Goal: Task Accomplishment & Management: Use online tool/utility

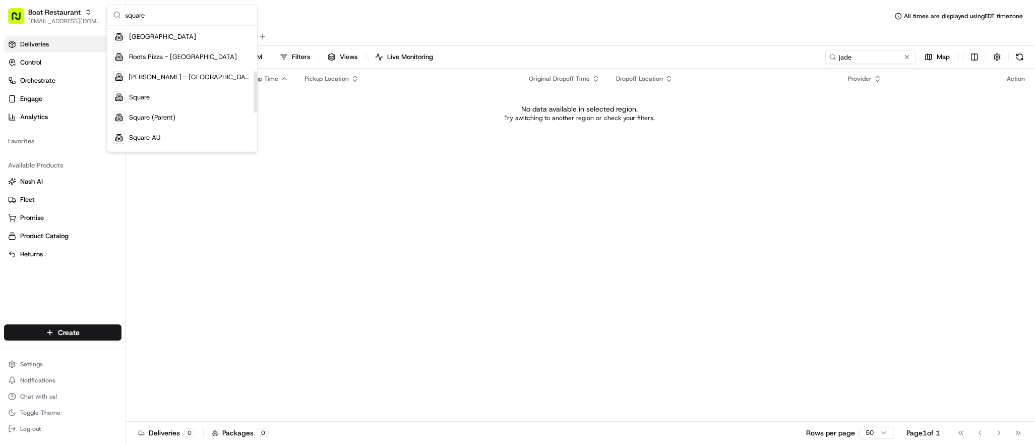
scroll to position [140, 0]
type input "square"
click at [178, 97] on div "Square" at bounding box center [182, 95] width 146 height 20
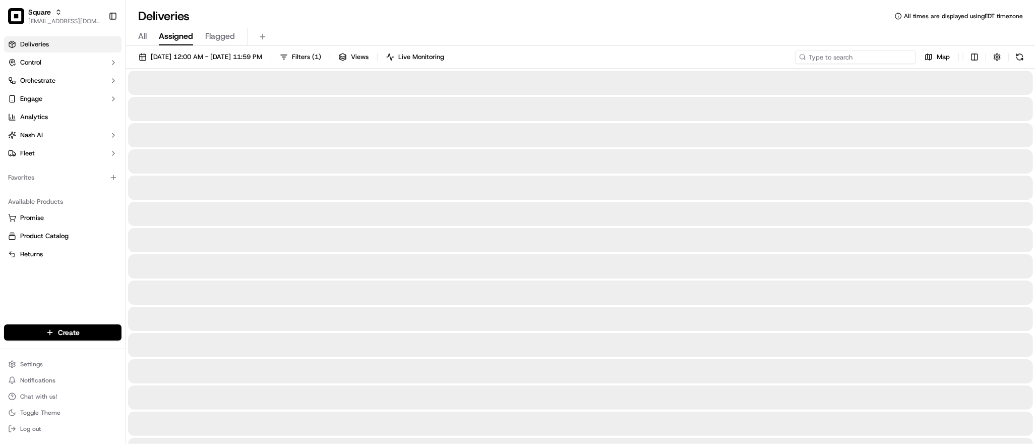
click at [873, 59] on input at bounding box center [855, 57] width 121 height 14
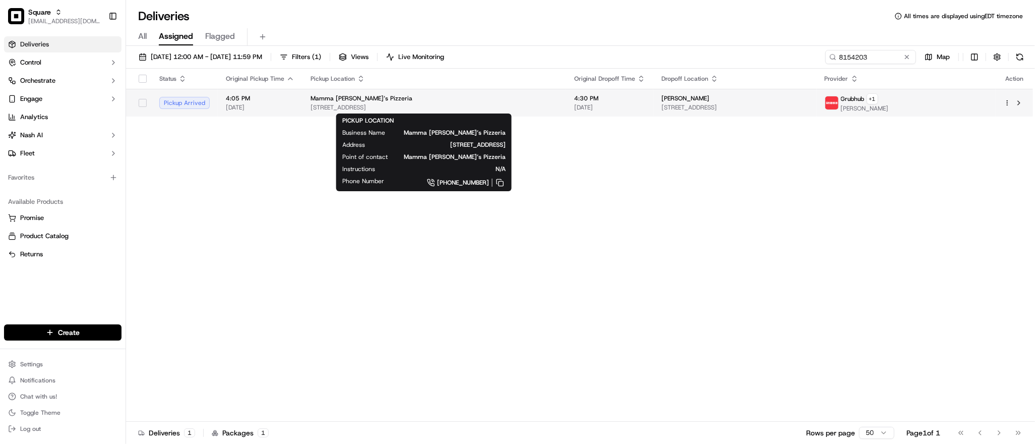
click at [547, 101] on div "Mamma [PERSON_NAME]’s Pizzeria" at bounding box center [435, 98] width 248 height 8
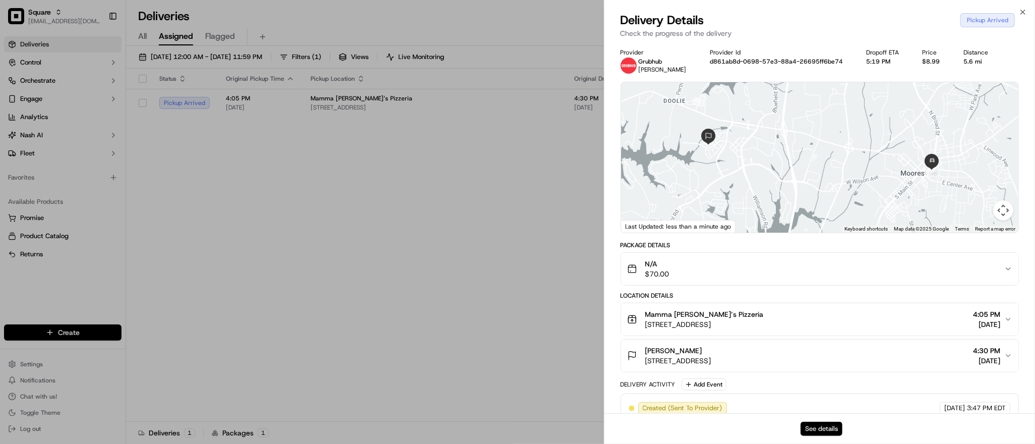
click at [822, 423] on button "See details" at bounding box center [821, 428] width 42 height 14
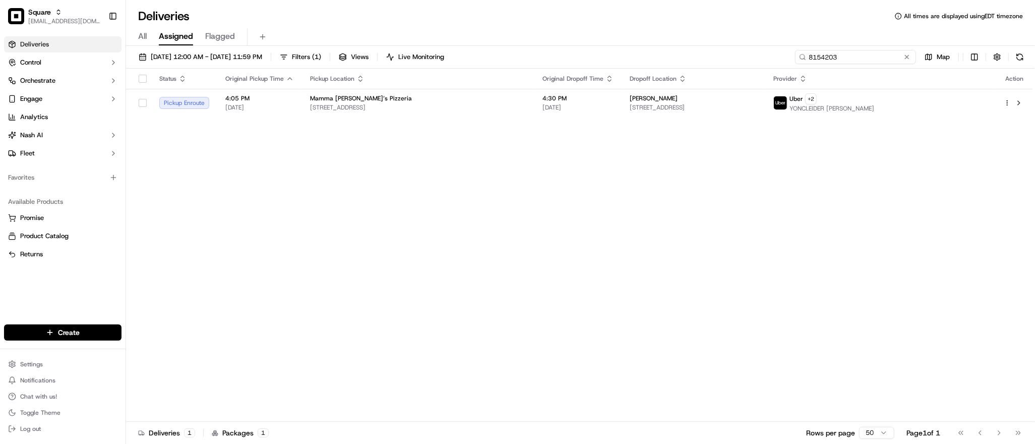
click at [861, 54] on input "8154203" at bounding box center [855, 57] width 121 height 14
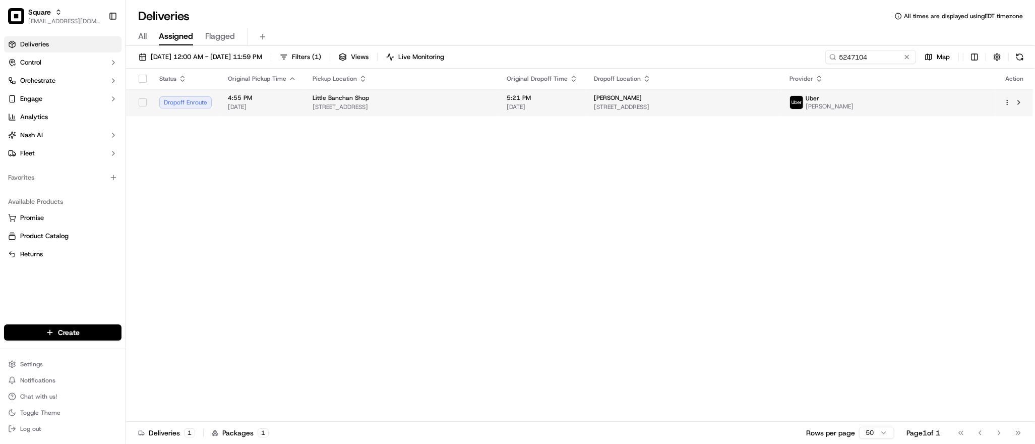
click at [490, 103] on span "[STREET_ADDRESS]" at bounding box center [402, 107] width 178 height 8
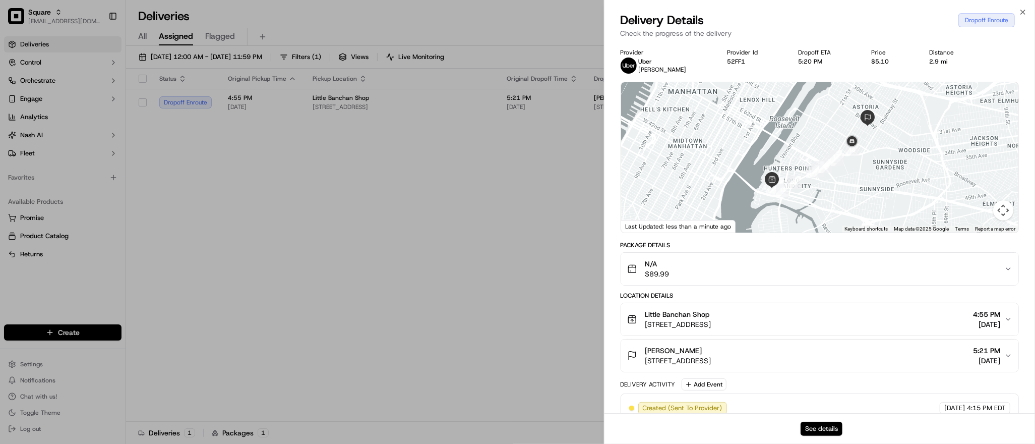
click at [821, 428] on button "See details" at bounding box center [821, 428] width 42 height 14
click at [836, 13] on div "Delivery Details Dropoff Complete" at bounding box center [820, 20] width 398 height 16
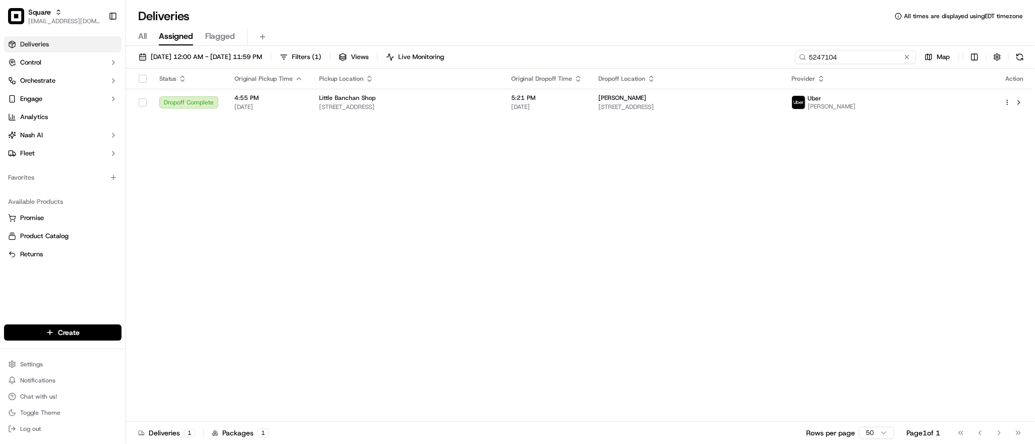
click at [849, 57] on input "5247104" at bounding box center [855, 57] width 121 height 14
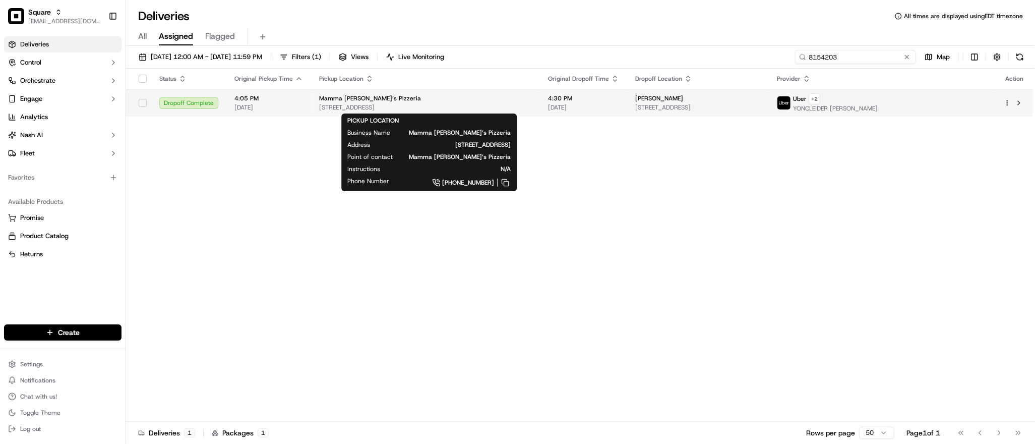
type input "8154203"
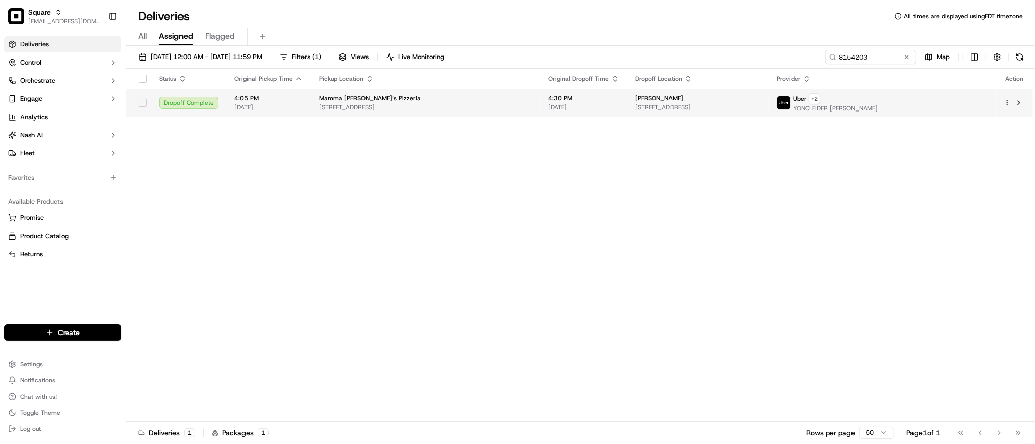
click at [532, 107] on span "[STREET_ADDRESS]" at bounding box center [425, 107] width 213 height 8
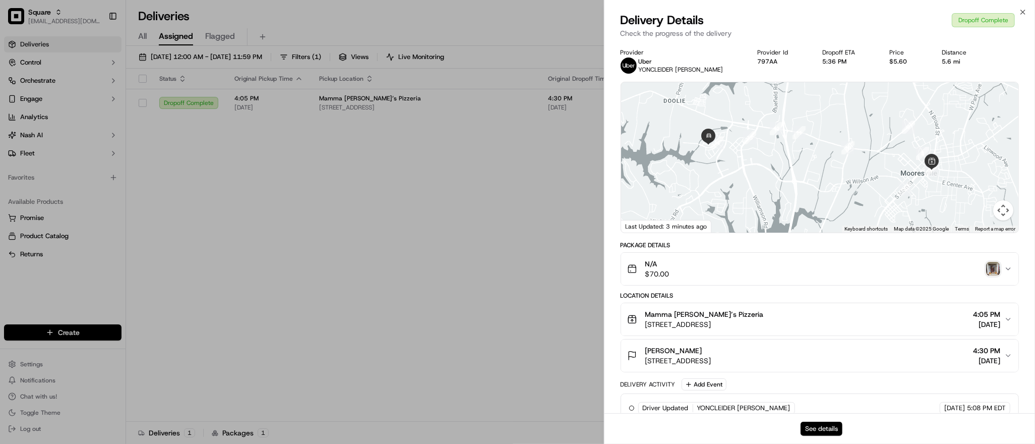
click at [818, 428] on button "See details" at bounding box center [821, 428] width 42 height 14
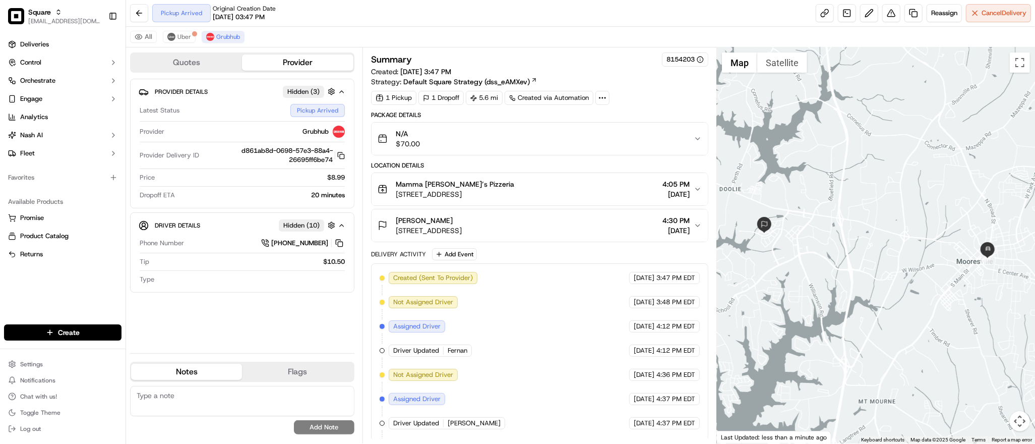
scroll to position [74, 0]
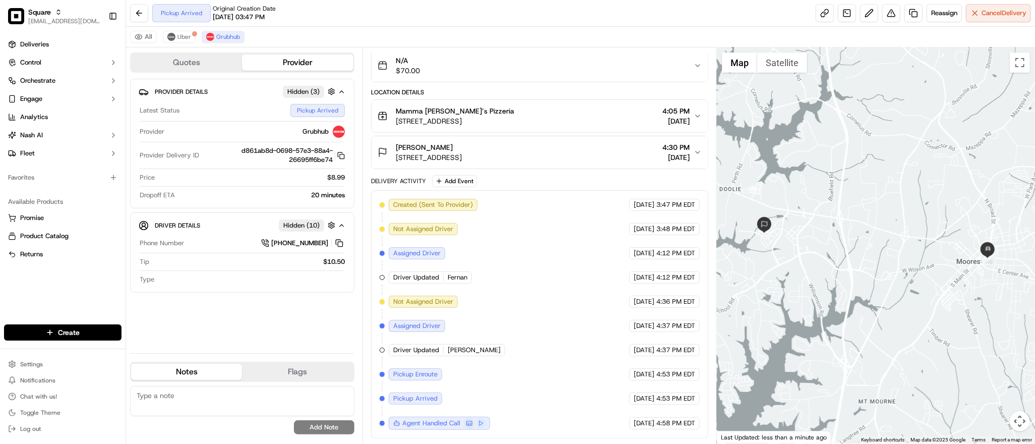
click at [517, 352] on div "Created (Sent To Provider) Grubhub [DATE] 3:47 PM EDT Not Assigned Driver Grubh…" at bounding box center [540, 314] width 320 height 231
click at [855, 175] on div at bounding box center [876, 245] width 318 height 396
click at [226, 34] on span "Grubhub" at bounding box center [228, 37] width 24 height 8
click at [589, 263] on div "Created (Sent To Provider) Grubhub 09/20/2025 3:47 PM EDT Not Assigned Driver G…" at bounding box center [540, 314] width 320 height 231
click at [983, 13] on span "Cancel Delivery" at bounding box center [1003, 13] width 45 height 9
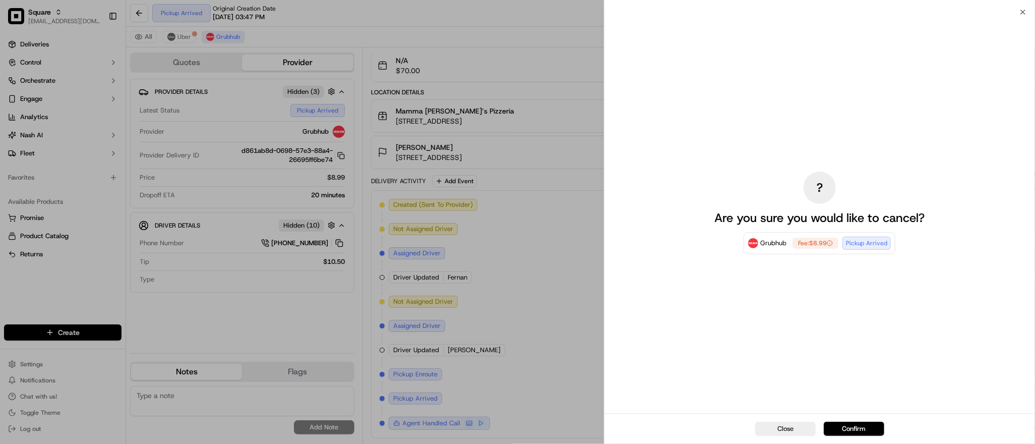
click at [776, 420] on div "Close Confirm" at bounding box center [819, 428] width 430 height 31
click at [778, 427] on button "Close" at bounding box center [785, 428] width 60 height 14
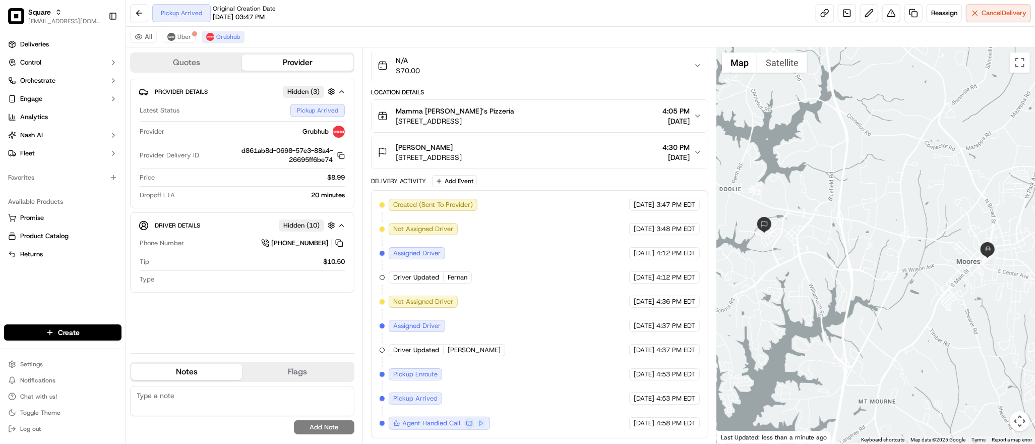
click at [692, 144] on div "Seth Pennington 103 Runningdeer Dr, Mooresville, NC 28117, USA 4:30 PM 09/20/20…" at bounding box center [536, 152] width 316 height 20
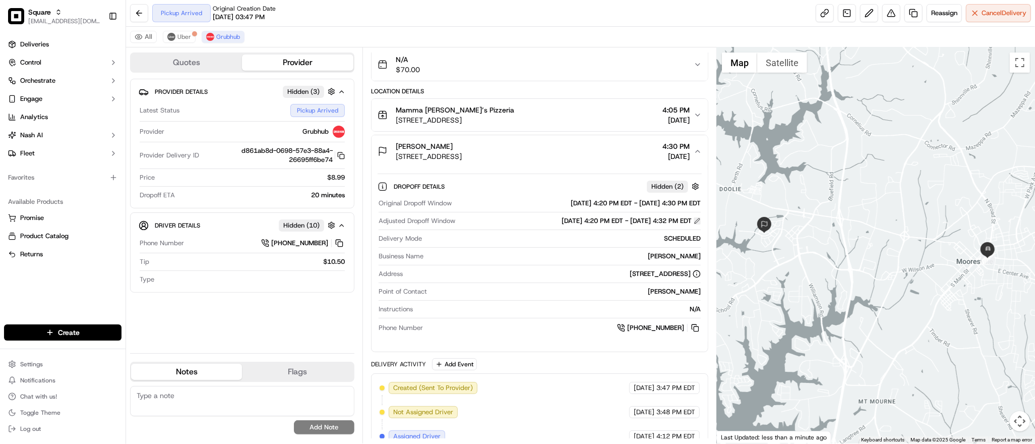
click at [696, 224] on button at bounding box center [697, 220] width 7 height 7
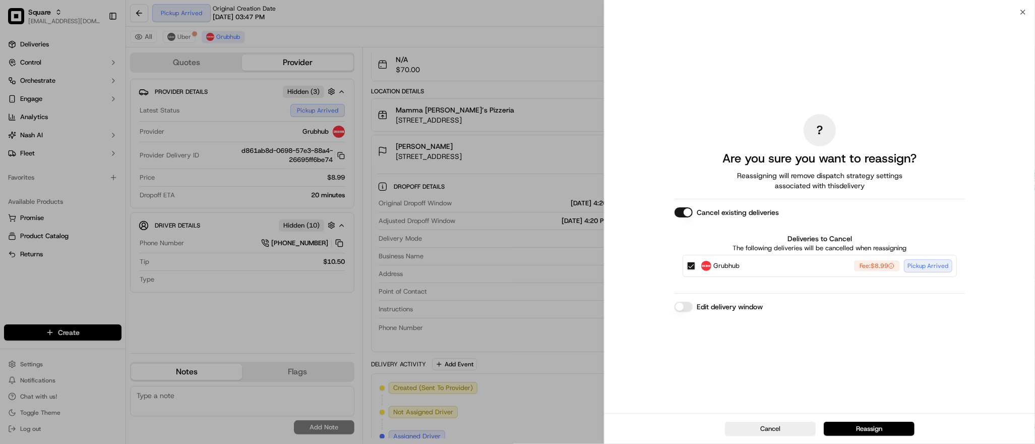
click at [685, 306] on button "Edit delivery window" at bounding box center [683, 306] width 18 height 10
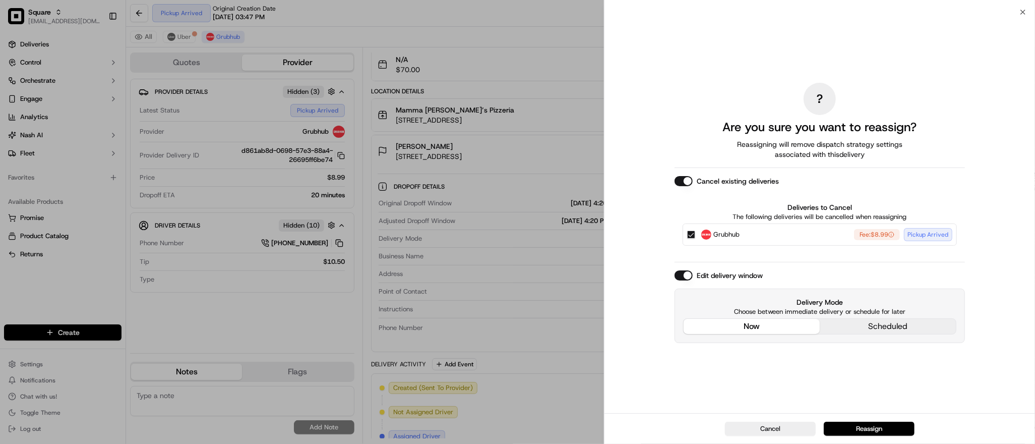
click at [740, 258] on div "? Are you sure you want to reassign? Reassigning will remove dispatch strategy …" at bounding box center [819, 212] width 290 height 397
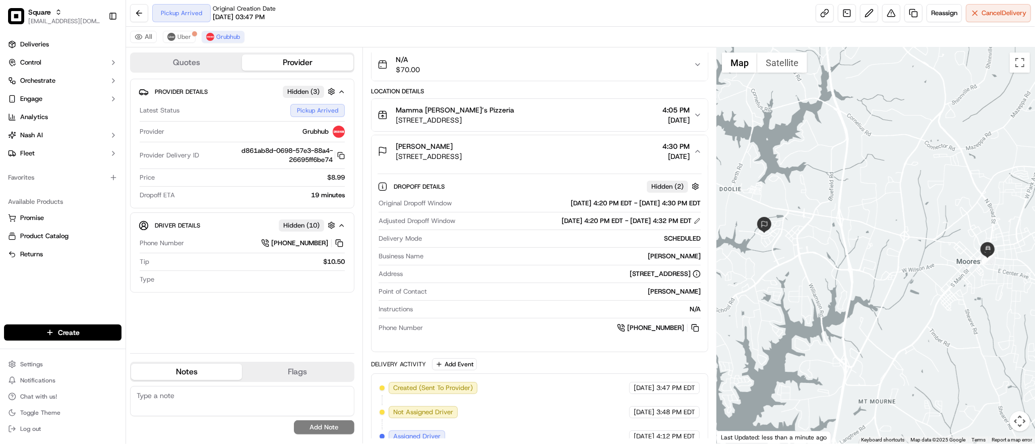
click at [670, 150] on span "4:30 PM" at bounding box center [675, 146] width 27 height 10
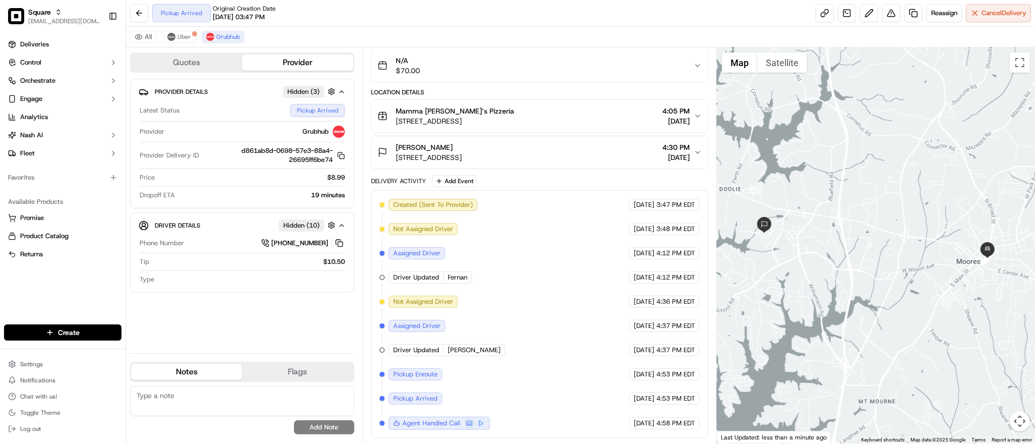
click at [903, 199] on div at bounding box center [876, 245] width 318 height 396
click at [178, 37] on span "Uber" at bounding box center [184, 37] width 14 height 8
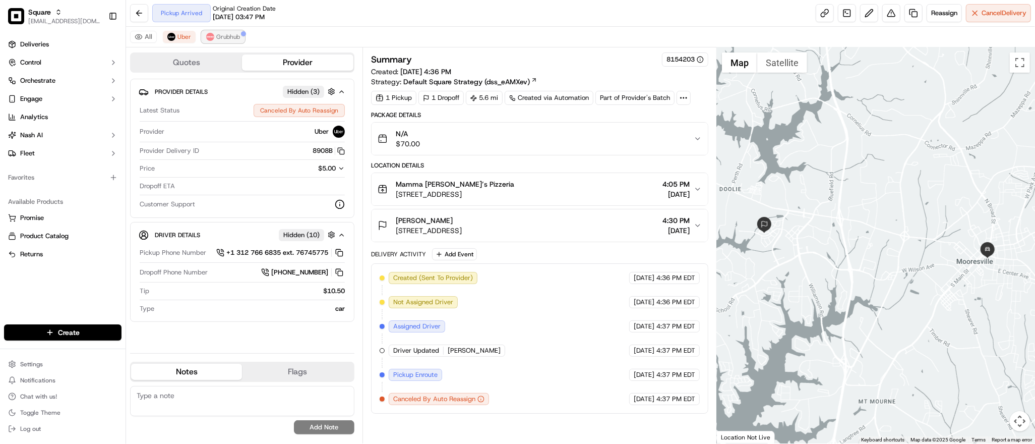
click at [216, 37] on span "Grubhub" at bounding box center [228, 37] width 24 height 8
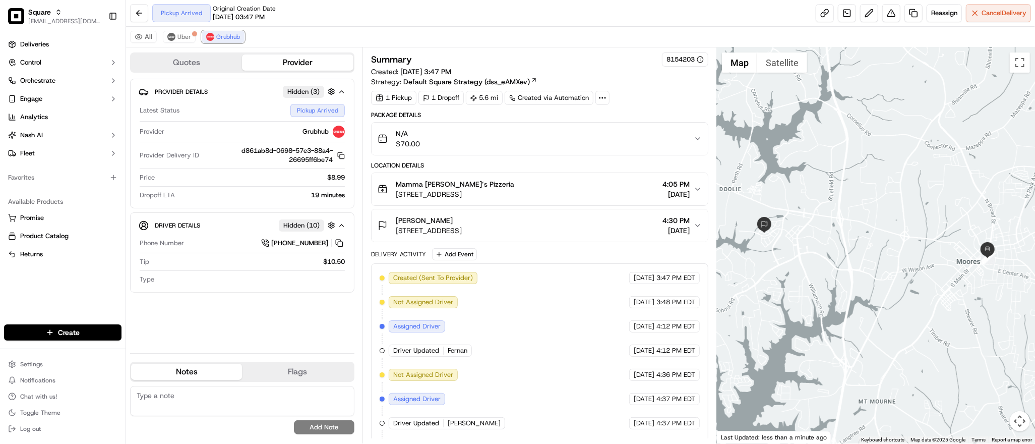
scroll to position [74, 0]
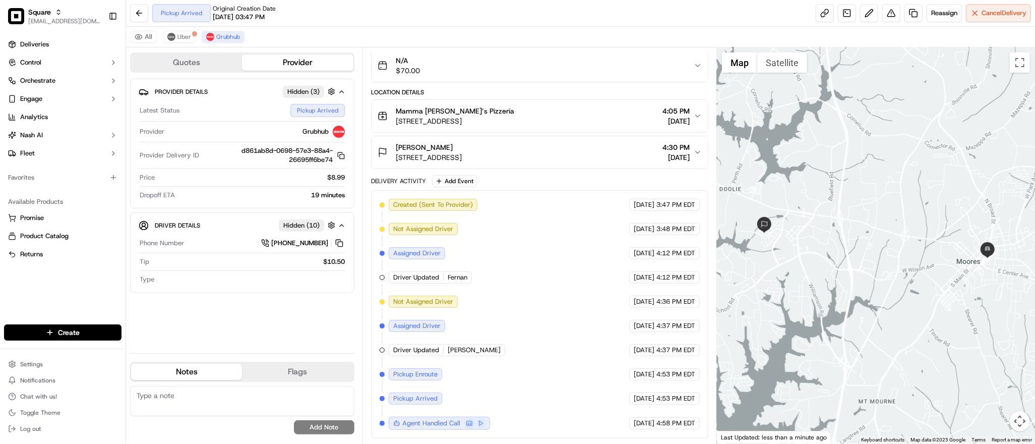
click at [843, 151] on div at bounding box center [876, 245] width 318 height 396
click at [889, 19] on button at bounding box center [891, 13] width 18 height 18
click at [901, 214] on div at bounding box center [876, 245] width 318 height 396
click at [989, 8] on button "Cancel Delivery" at bounding box center [998, 13] width 65 height 18
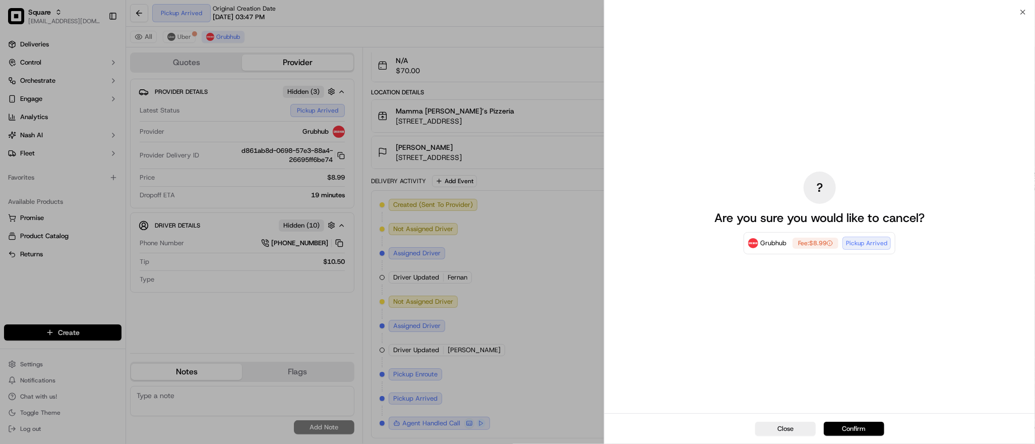
click at [855, 424] on button "Confirm" at bounding box center [854, 428] width 60 height 14
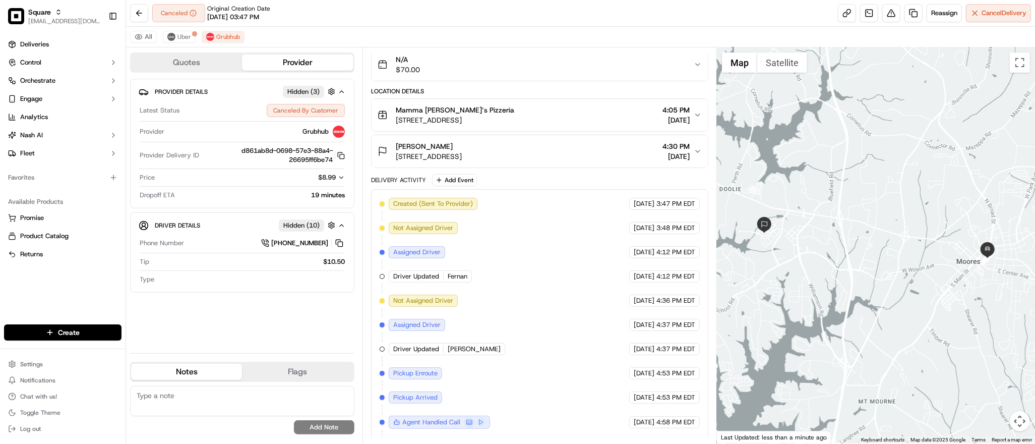
click at [694, 148] on icon "button" at bounding box center [698, 151] width 8 height 8
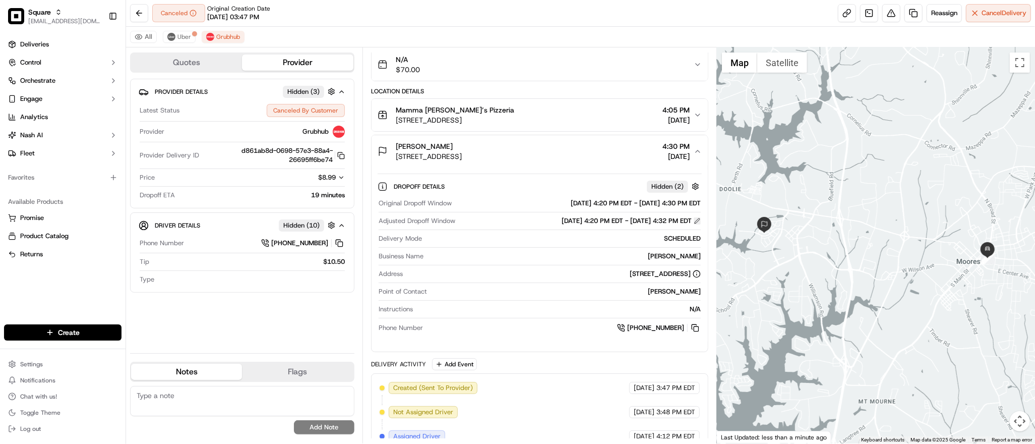
click at [695, 223] on button at bounding box center [697, 220] width 7 height 7
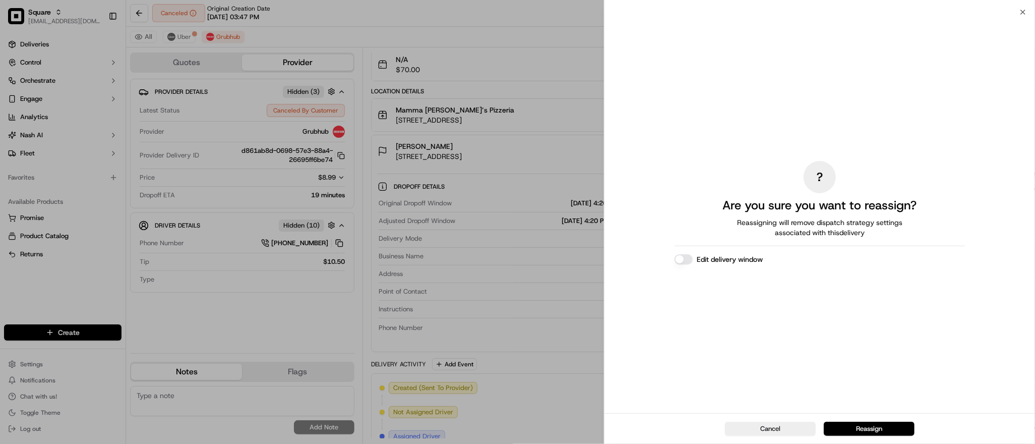
click at [683, 262] on button "Edit delivery window" at bounding box center [683, 259] width 18 height 10
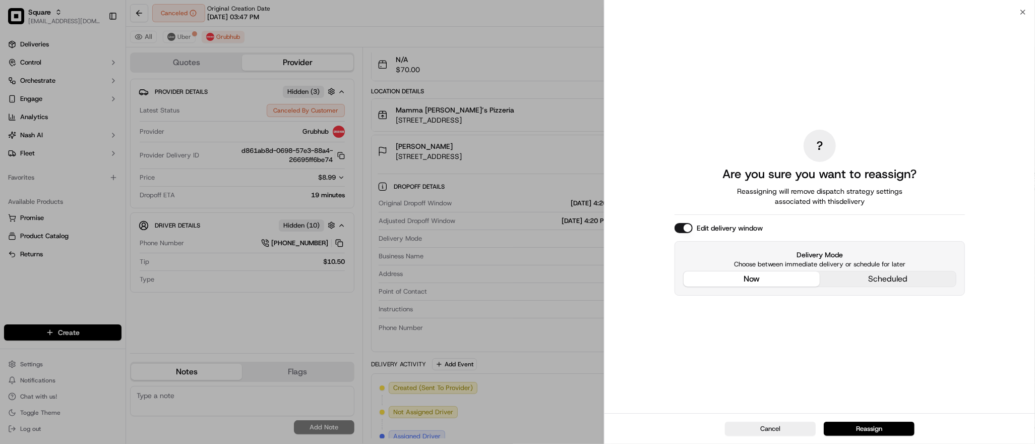
click at [743, 204] on div "? Are you sure you want to reassign? Reassigning will remove dispatch strategy …" at bounding box center [819, 212] width 290 height 397
click at [739, 275] on button "now" at bounding box center [752, 278] width 136 height 15
click at [846, 253] on label "Delivery Mode" at bounding box center [819, 255] width 273 height 10
click at [753, 277] on button "now" at bounding box center [752, 278] width 136 height 15
click at [753, 272] on button "now" at bounding box center [752, 278] width 136 height 15
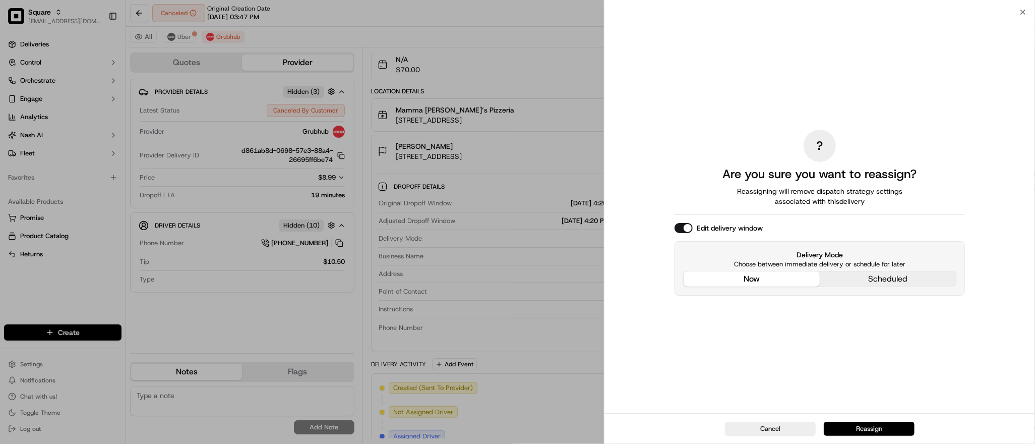
click at [858, 425] on button "Reassign" at bounding box center [869, 428] width 91 height 14
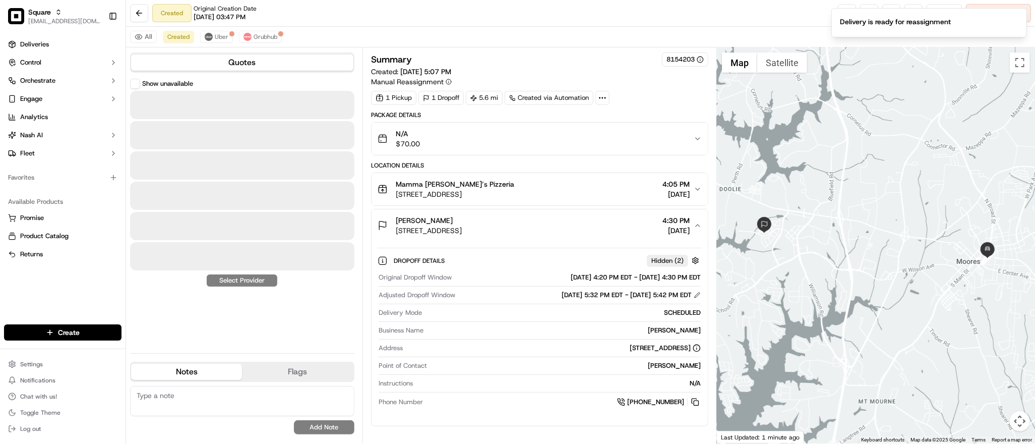
scroll to position [0, 0]
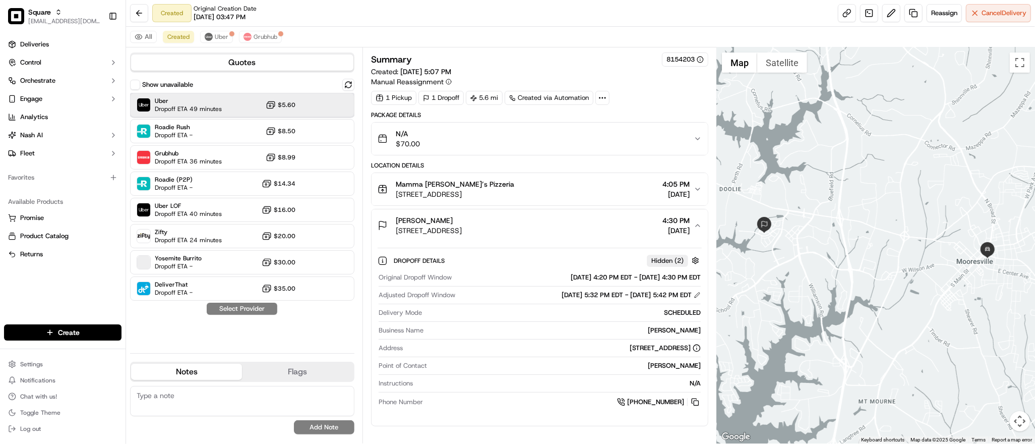
click at [236, 102] on div "Uber Dropoff ETA 49 minutes $5.60" at bounding box center [242, 105] width 224 height 24
click at [244, 306] on button "Assign Provider" at bounding box center [242, 308] width 72 height 12
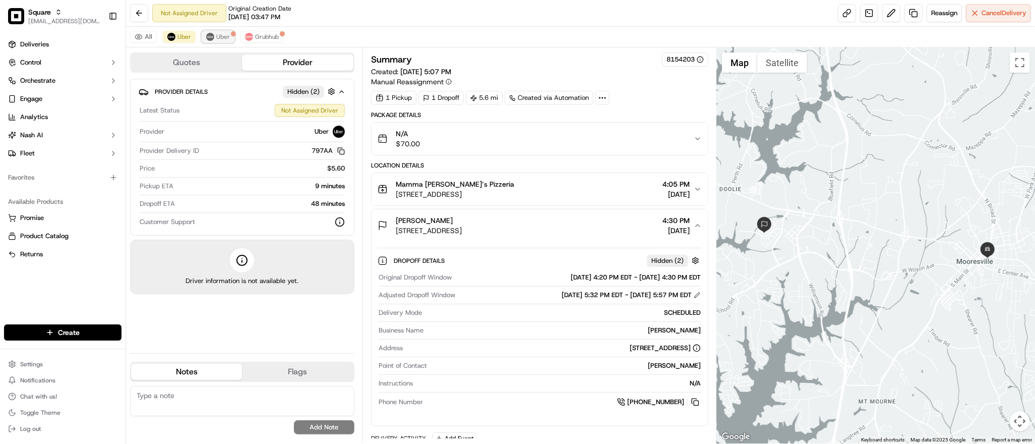
click at [222, 39] on span "Uber" at bounding box center [223, 37] width 14 height 8
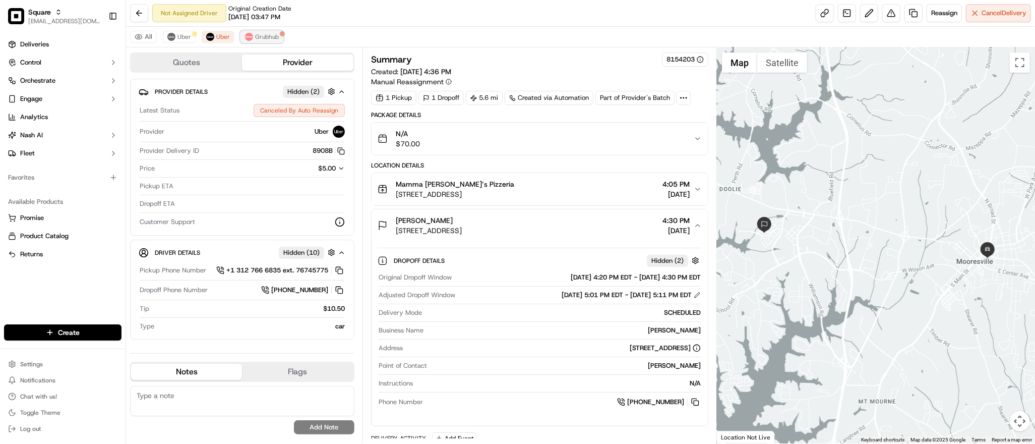
click at [275, 35] on span "Grubhub" at bounding box center [267, 37] width 24 height 8
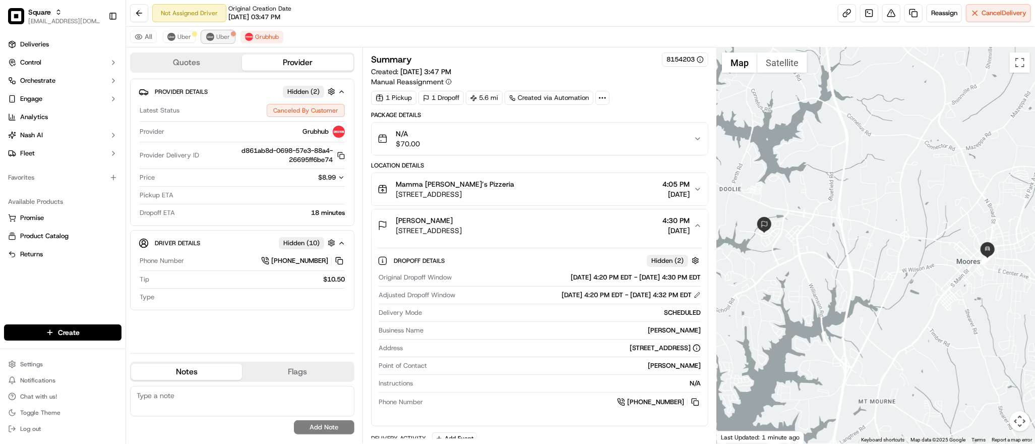
click at [220, 38] on span "Uber" at bounding box center [223, 37] width 14 height 8
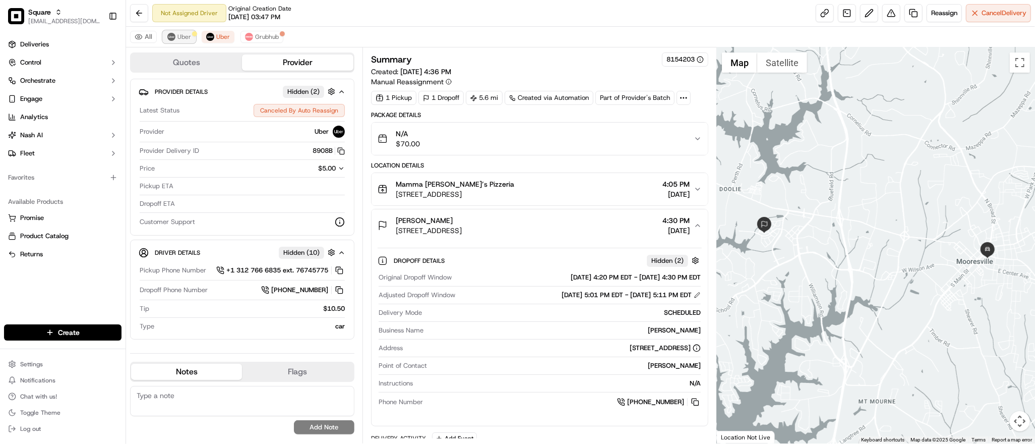
click at [185, 39] on span "Uber" at bounding box center [184, 37] width 14 height 8
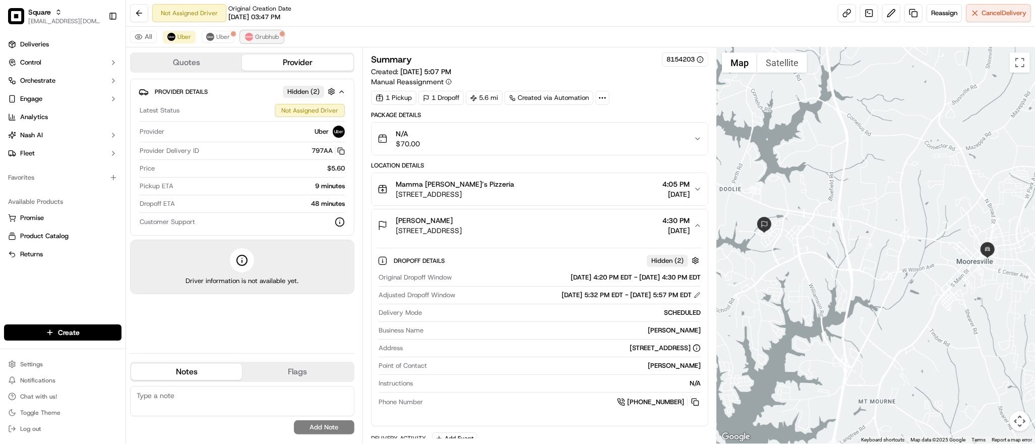
click at [264, 36] on span "Grubhub" at bounding box center [267, 37] width 24 height 8
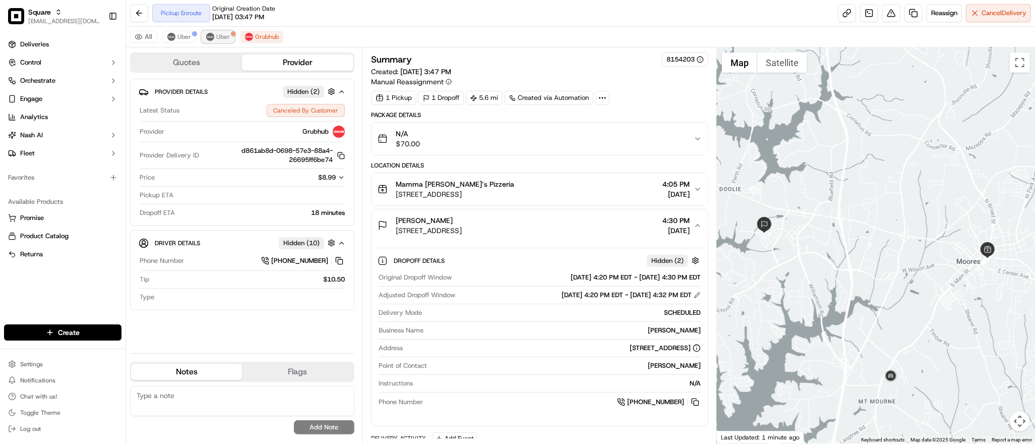
click at [219, 36] on span "Uber" at bounding box center [223, 37] width 14 height 8
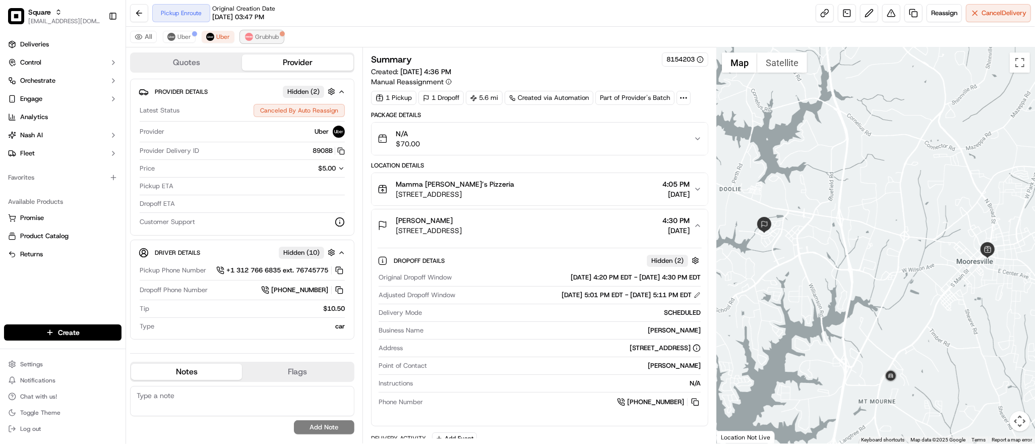
click at [269, 32] on button "Grubhub" at bounding box center [261, 37] width 43 height 12
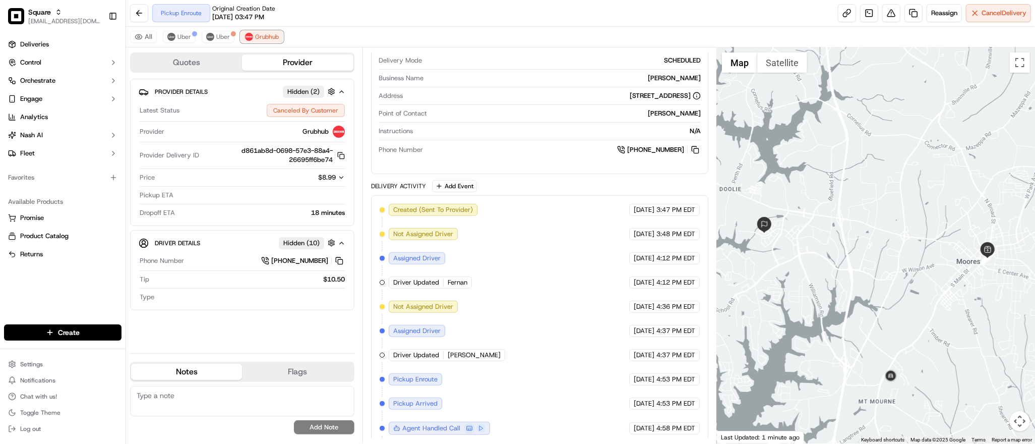
scroll to position [283, 0]
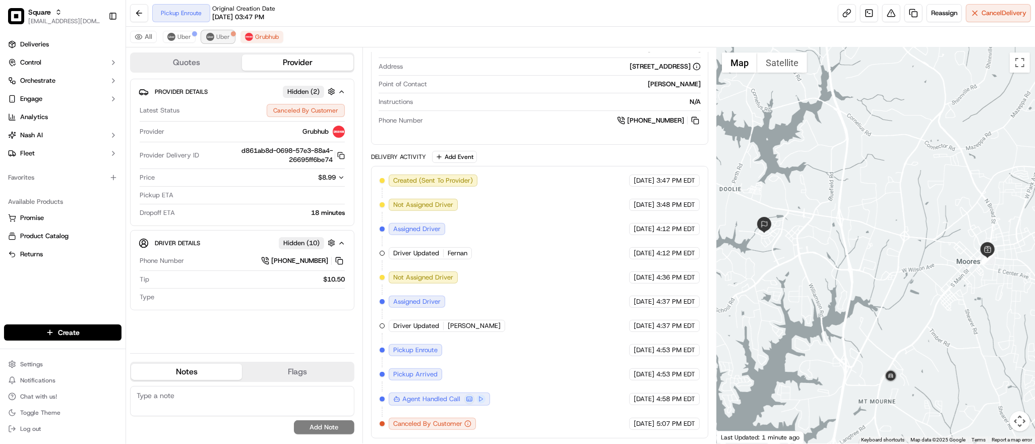
click at [224, 39] on span "Uber" at bounding box center [223, 37] width 14 height 8
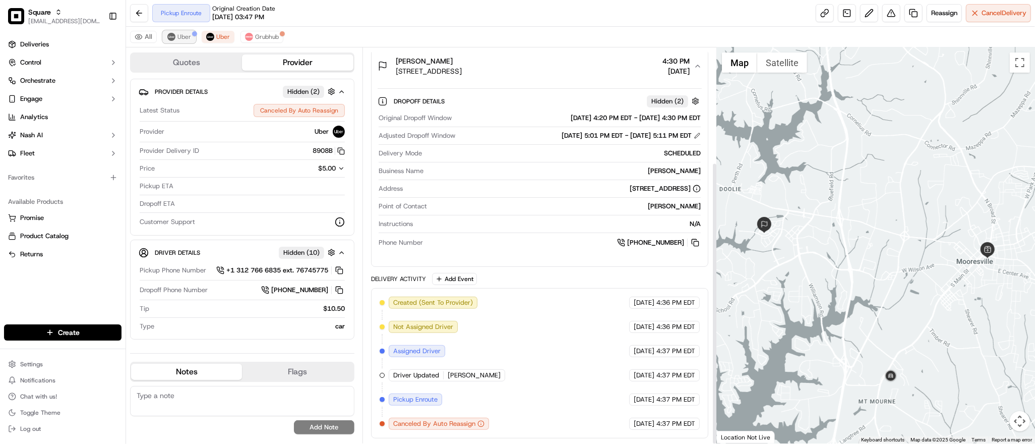
click at [186, 39] on span "Uber" at bounding box center [184, 37] width 14 height 8
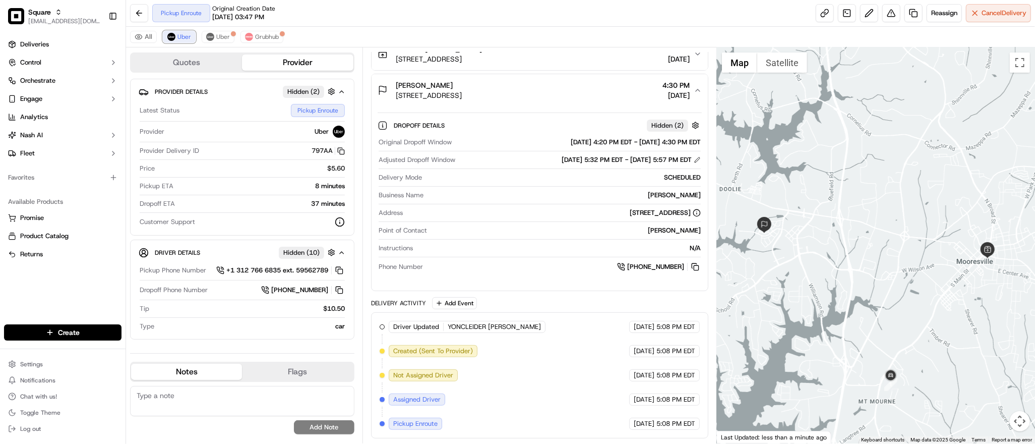
scroll to position [0, 0]
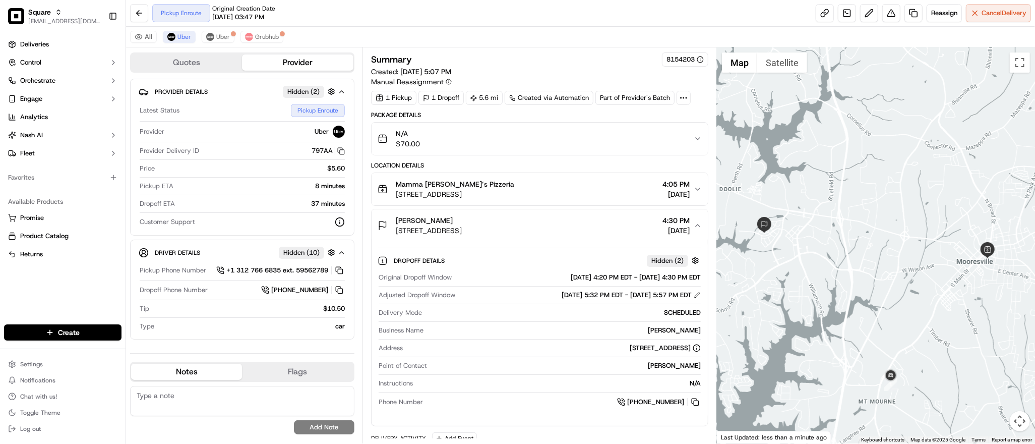
click at [281, 192] on div "Pickup ETA 8 minutes" at bounding box center [242, 188] width 205 height 14
click at [269, 37] on span "Grubhub" at bounding box center [267, 37] width 24 height 8
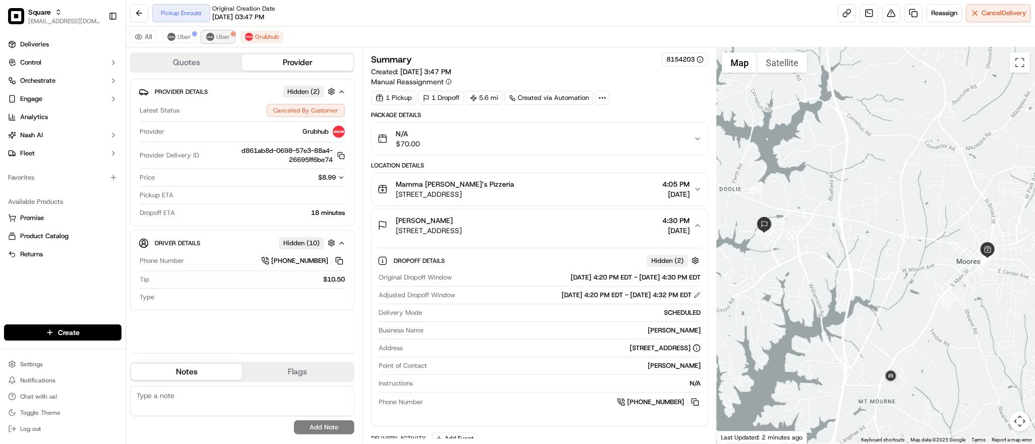
click at [218, 39] on span "Uber" at bounding box center [223, 37] width 14 height 8
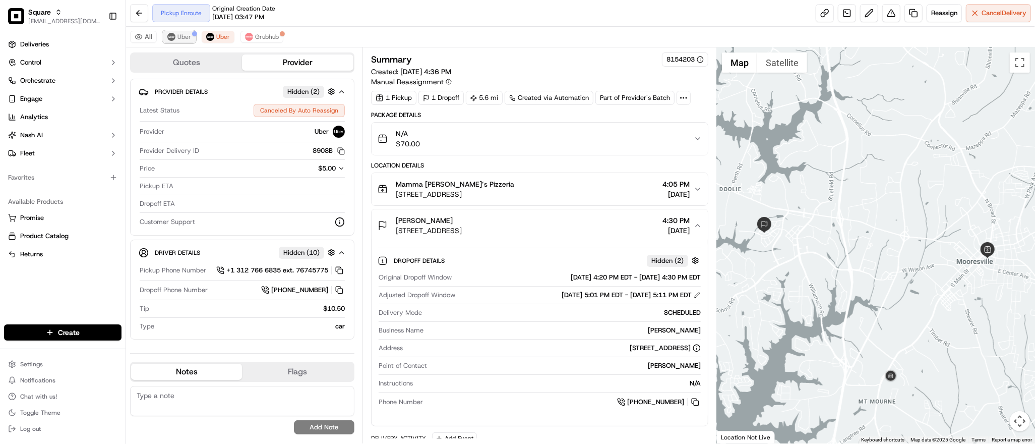
click at [177, 38] on span "Uber" at bounding box center [184, 37] width 14 height 8
click at [261, 40] on span "Grubhub" at bounding box center [267, 37] width 24 height 8
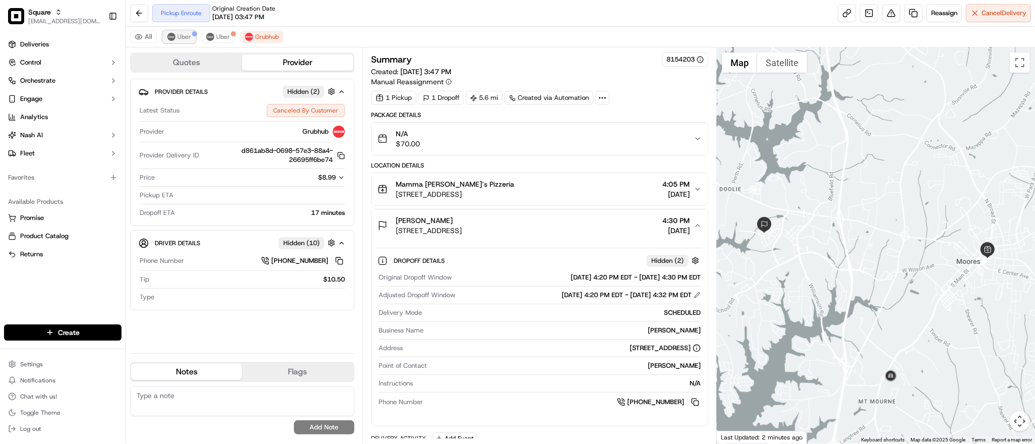
click at [175, 37] on button "Uber" at bounding box center [179, 37] width 33 height 12
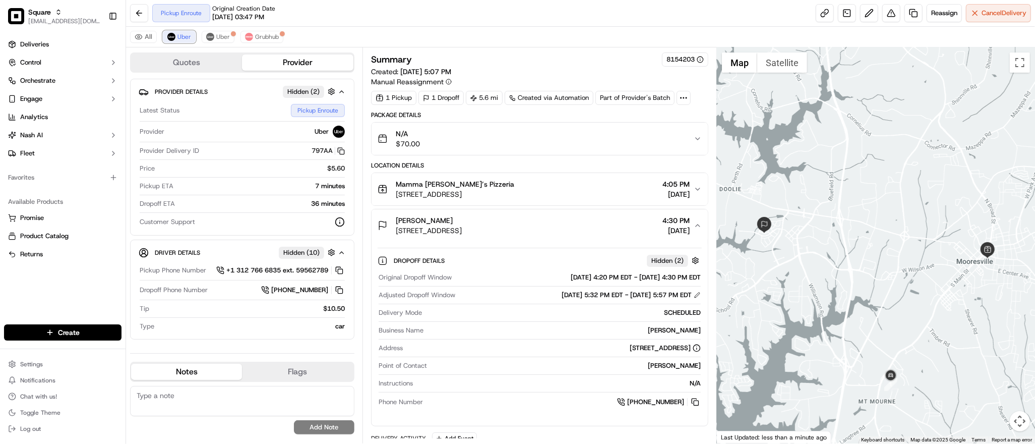
scroll to position [136, 0]
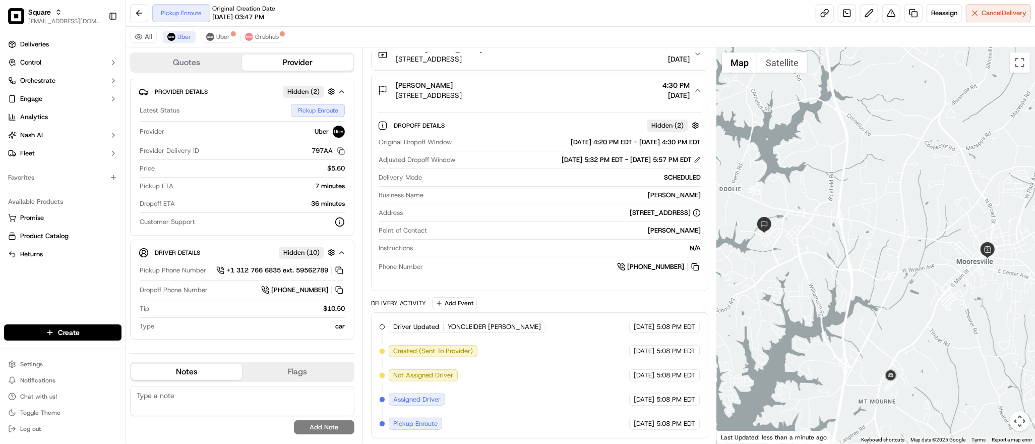
click at [268, 43] on div "All Uber Uber Grubhub" at bounding box center [580, 37] width 909 height 21
click at [268, 40] on span "Grubhub" at bounding box center [267, 37] width 24 height 8
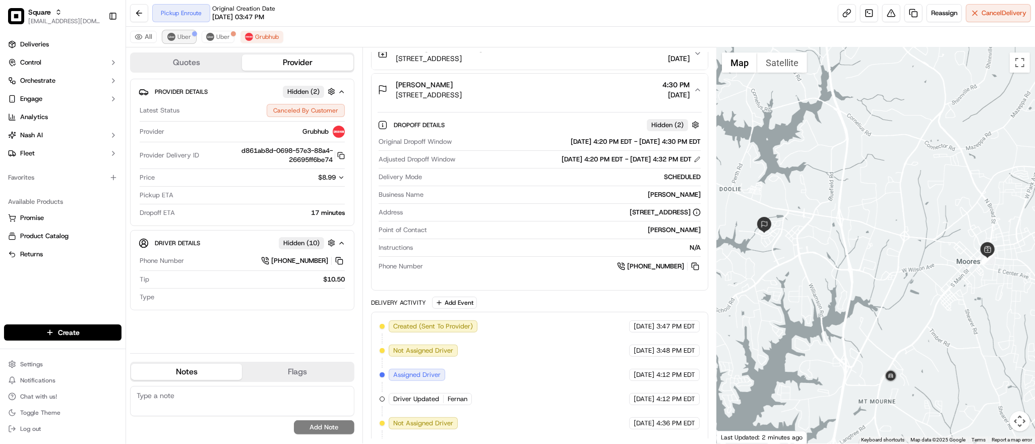
click at [187, 37] on span "Uber" at bounding box center [184, 37] width 14 height 8
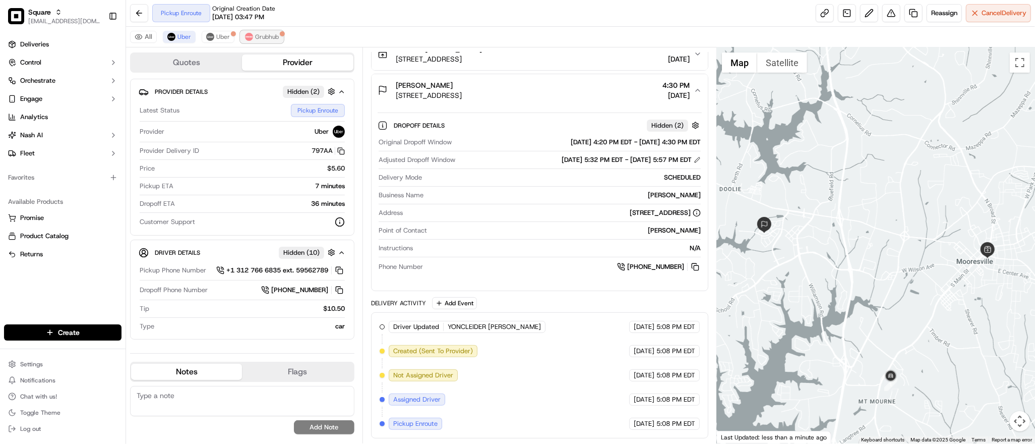
click at [271, 38] on span "Grubhub" at bounding box center [267, 37] width 24 height 8
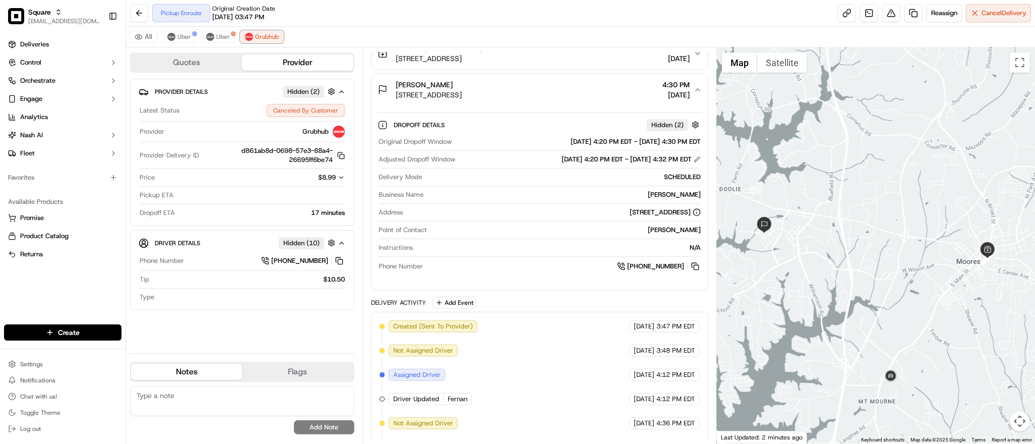
scroll to position [283, 0]
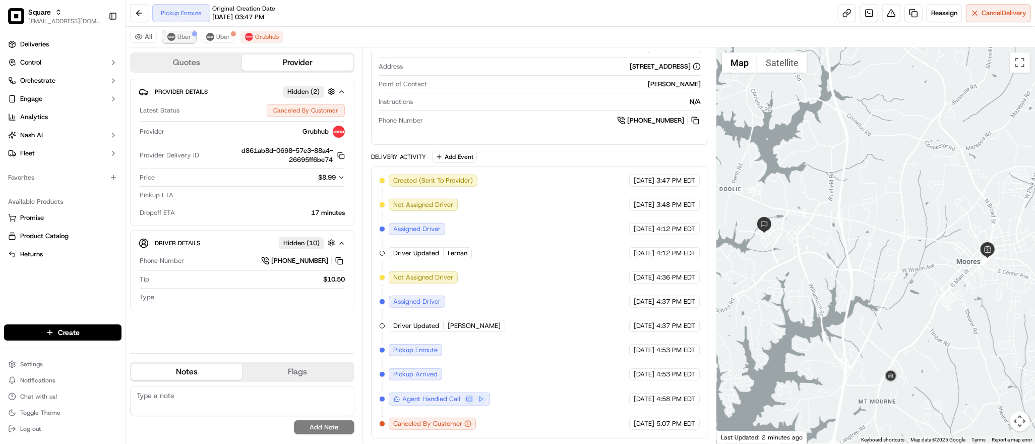
click at [177, 38] on span "Uber" at bounding box center [184, 37] width 14 height 8
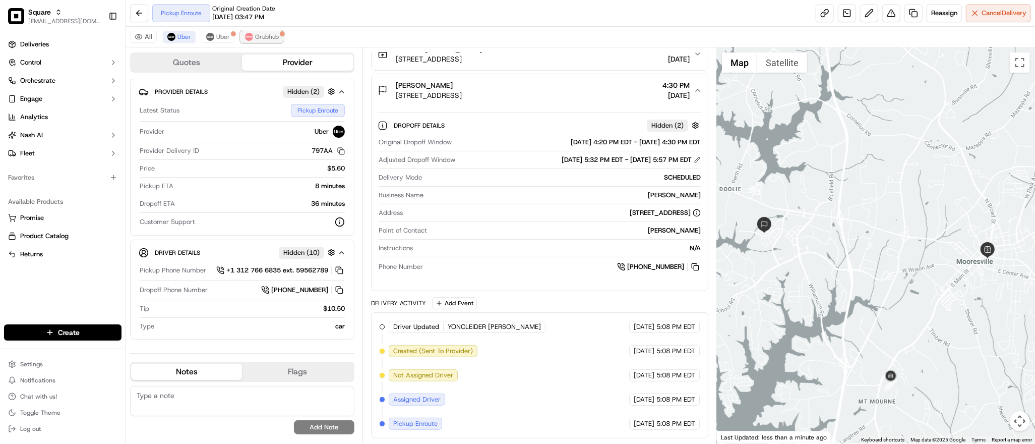
click at [262, 39] on span "Grubhub" at bounding box center [267, 37] width 24 height 8
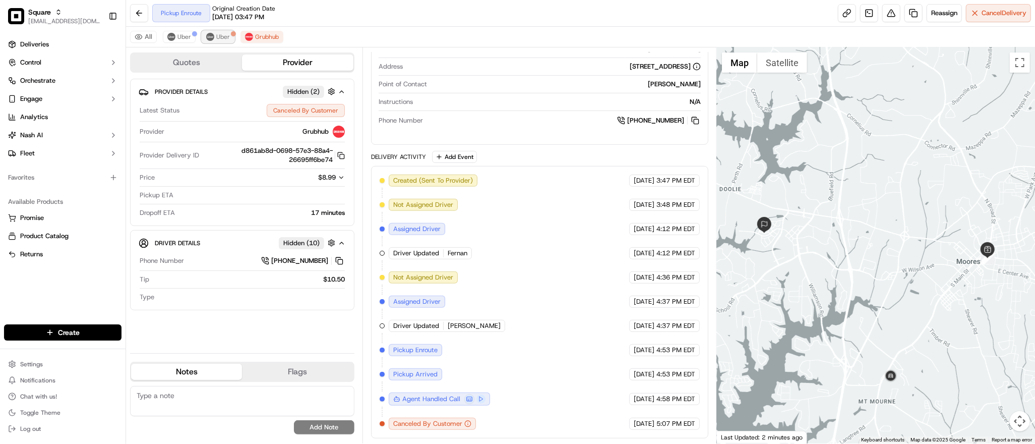
click at [214, 39] on button "Uber" at bounding box center [218, 37] width 33 height 12
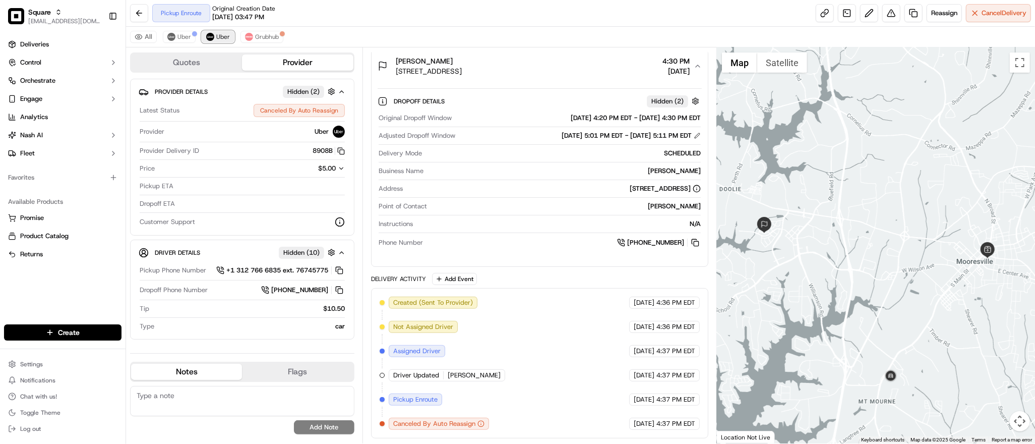
scroll to position [160, 0]
click at [257, 37] on span "Grubhub" at bounding box center [267, 37] width 24 height 8
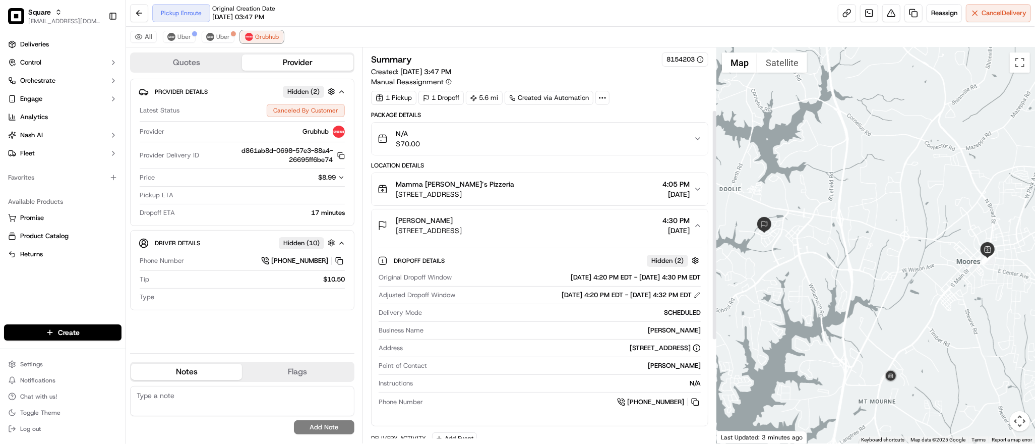
scroll to position [283, 0]
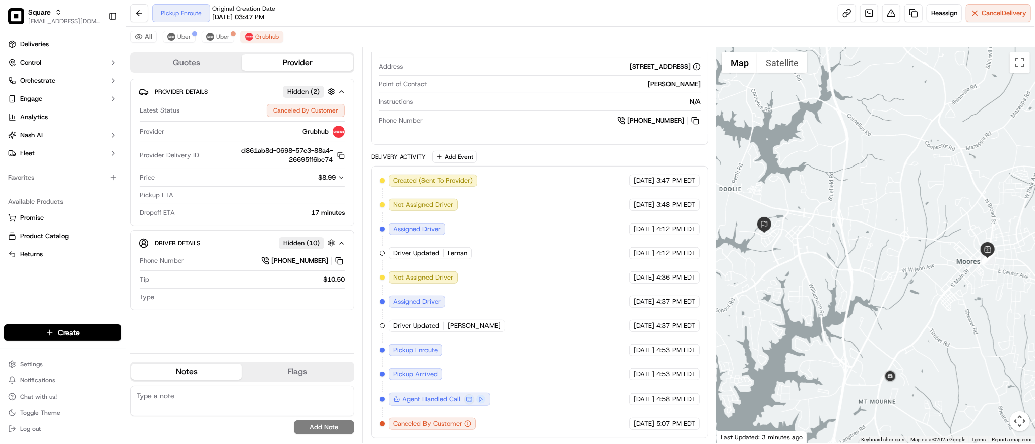
click at [716, 24] on div "Pickup Enroute Original Creation Date 09/20/2025 03:47 PM Reassign Cancel Deliv…" at bounding box center [580, 13] width 909 height 27
click at [179, 40] on span "Uber" at bounding box center [184, 37] width 14 height 8
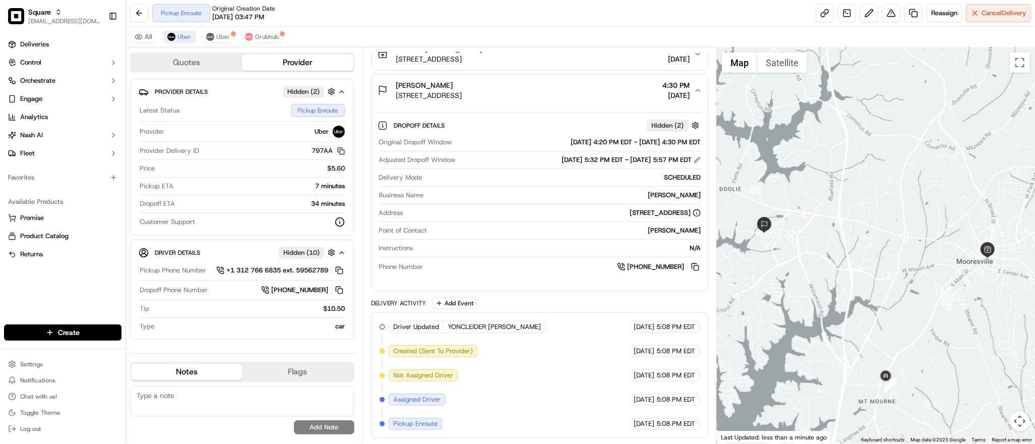
click at [864, 302] on div at bounding box center [876, 245] width 318 height 396
click at [216, 40] on span "Uber" at bounding box center [223, 37] width 14 height 8
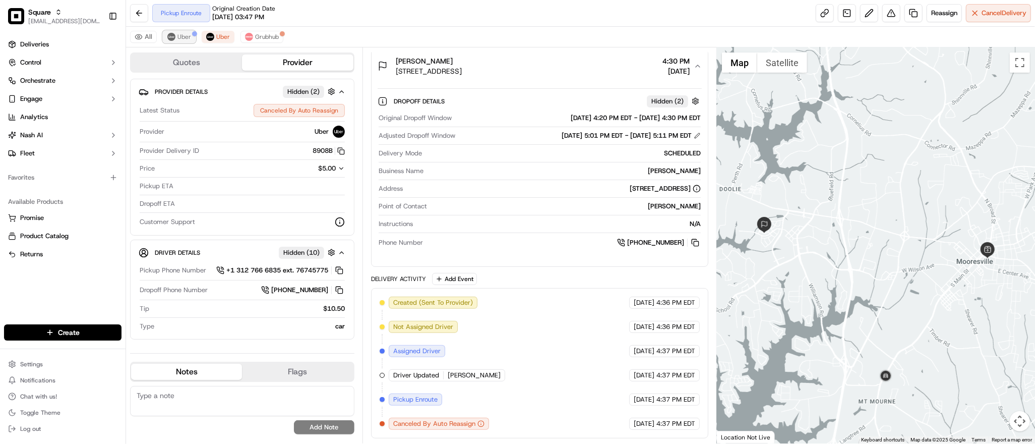
click at [189, 36] on span "Uber" at bounding box center [184, 37] width 14 height 8
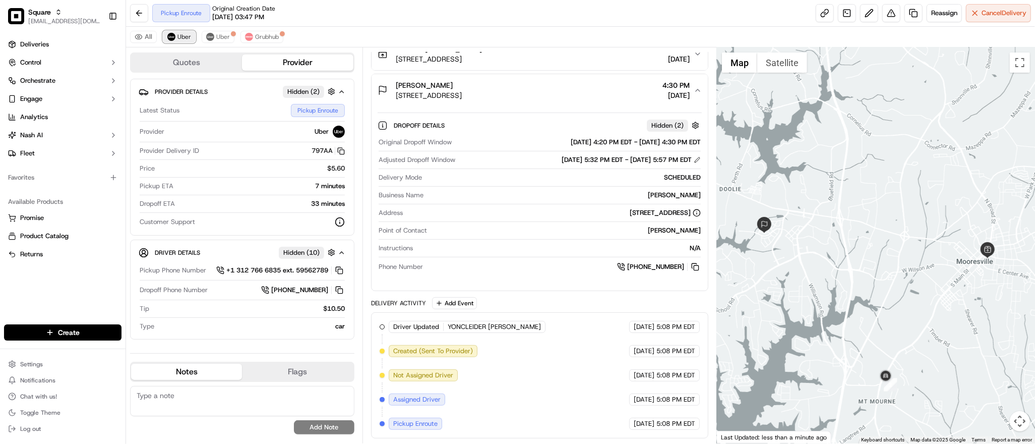
scroll to position [136, 0]
click at [199, 36] on div "All Uber Uber Grubhub" at bounding box center [580, 37] width 909 height 21
click at [207, 36] on img at bounding box center [210, 37] width 8 height 8
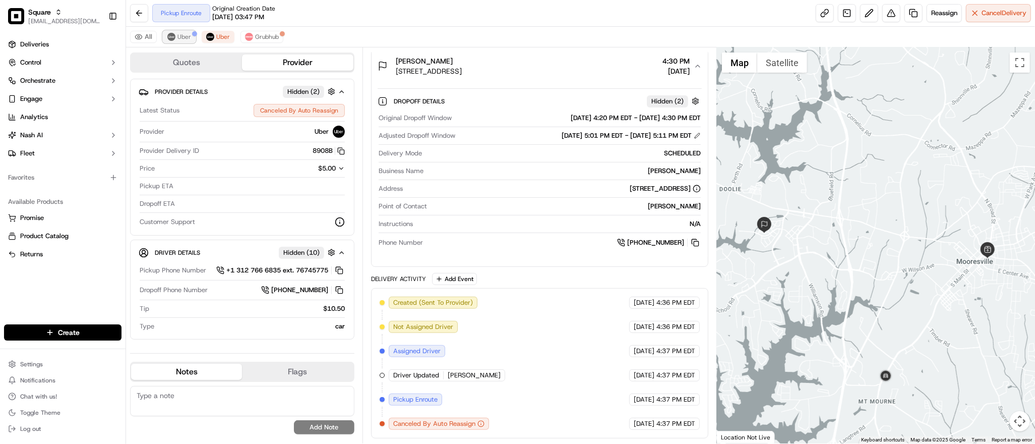
click at [181, 39] on span "Uber" at bounding box center [184, 37] width 14 height 8
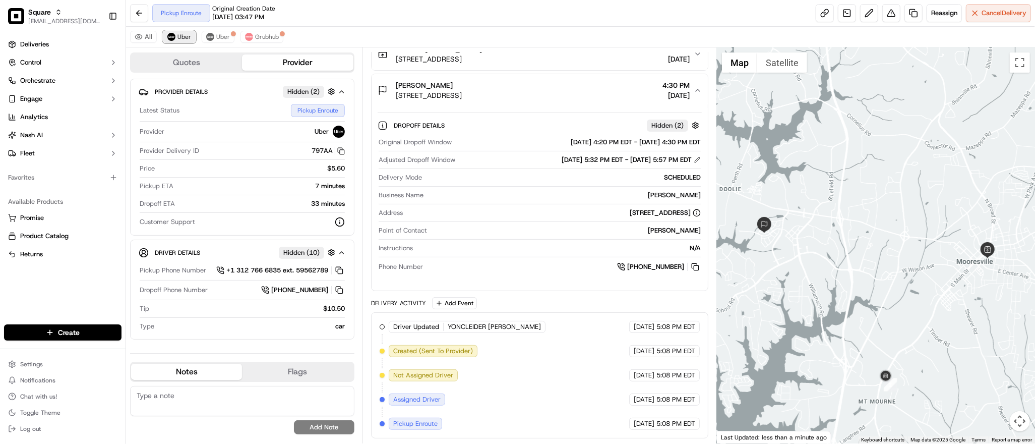
scroll to position [136, 0]
click at [216, 36] on span "Uber" at bounding box center [223, 37] width 14 height 8
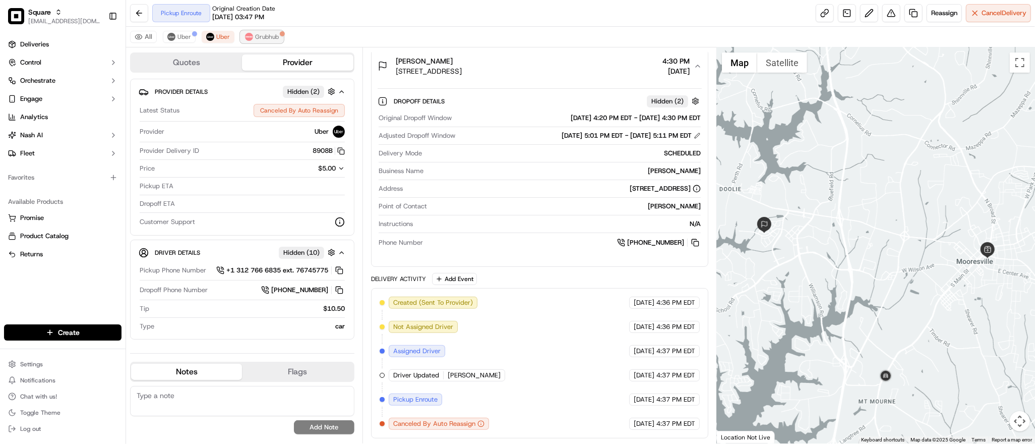
click at [271, 32] on button "Grubhub" at bounding box center [261, 37] width 43 height 12
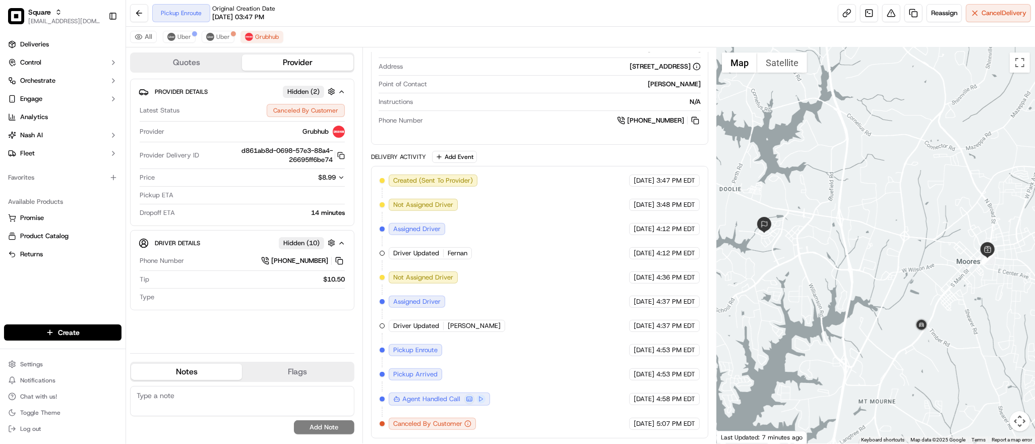
click at [223, 394] on textarea at bounding box center [242, 401] width 224 height 30
paste textarea "Caller Information: Merchant Reason for Call: The order was already picked up, …"
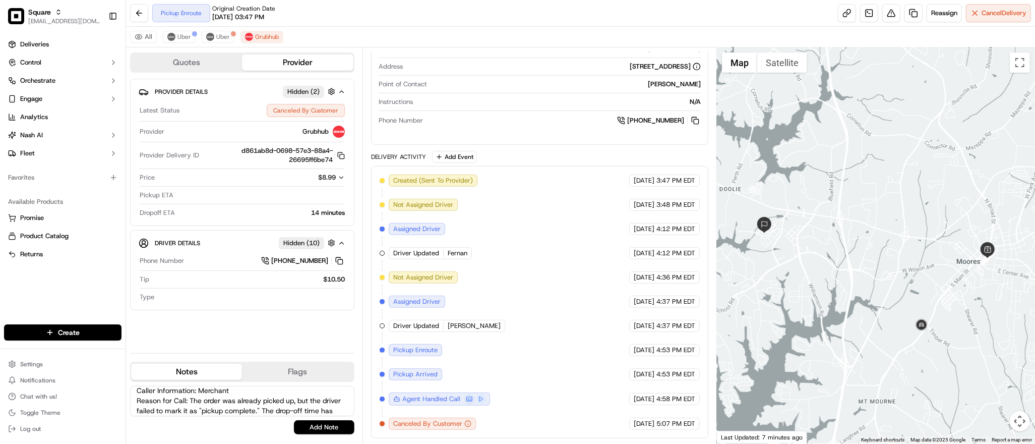
scroll to position [7, 0]
click at [205, 399] on textarea "Caller Information: Merchant Reason for Call: The order was already picked up, …" at bounding box center [242, 401] width 224 height 30
click at [326, 391] on textarea "Caller Information: Merchant Reason for Call: The order was already picked up, …" at bounding box center [242, 401] width 224 height 30
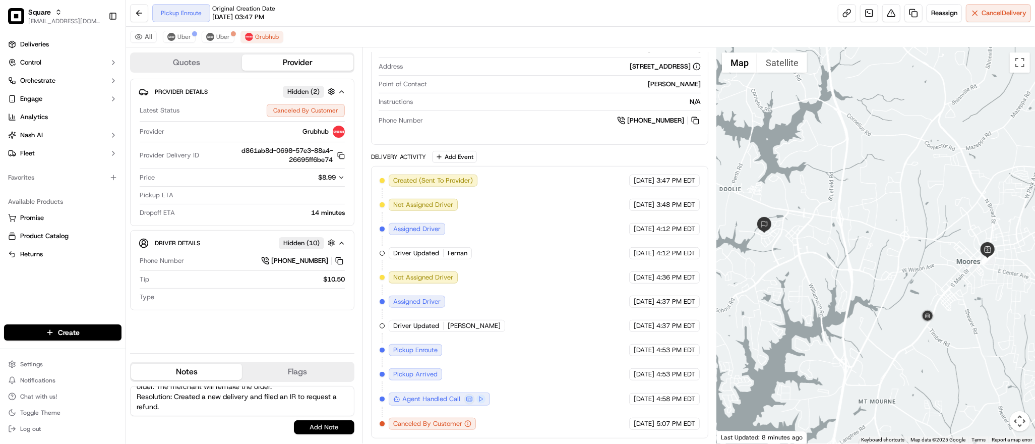
type textarea "Caller Information: Merchant Reason for Call: The order was already picked up, …"
click at [319, 424] on button "Add Note" at bounding box center [324, 427] width 60 height 14
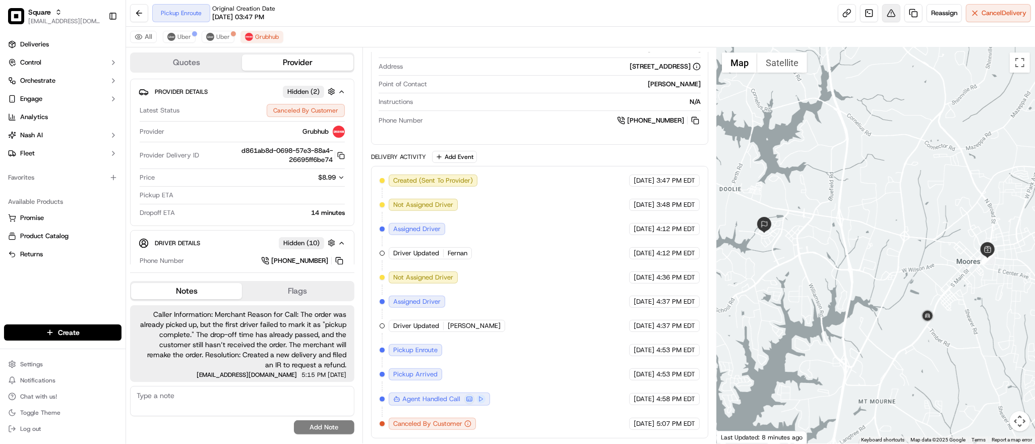
click at [882, 14] on button at bounding box center [891, 13] width 18 height 18
click at [887, 11] on button at bounding box center [891, 13] width 18 height 18
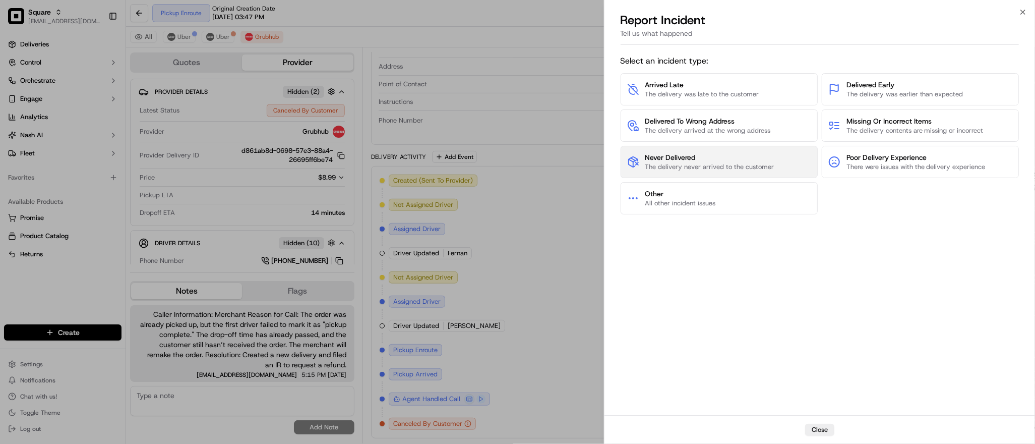
click at [723, 166] on span "The delivery never arrived to the customer" at bounding box center [709, 166] width 129 height 9
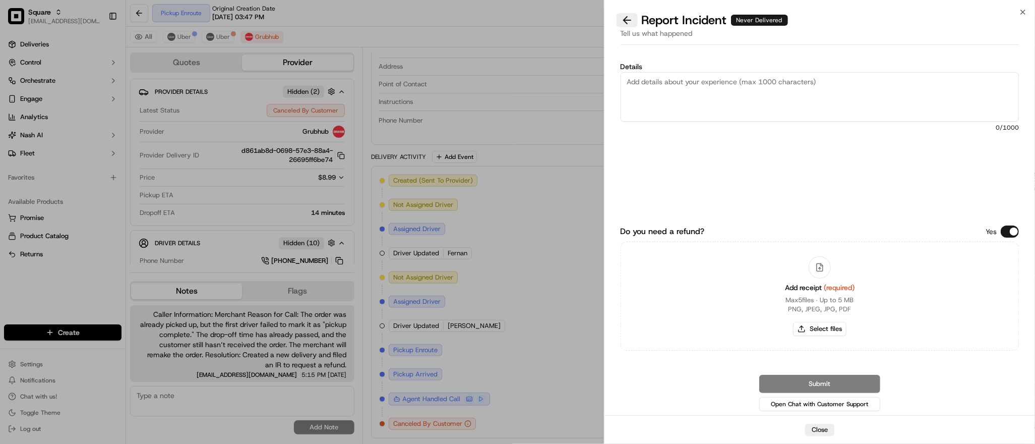
click at [624, 17] on button at bounding box center [626, 20] width 21 height 14
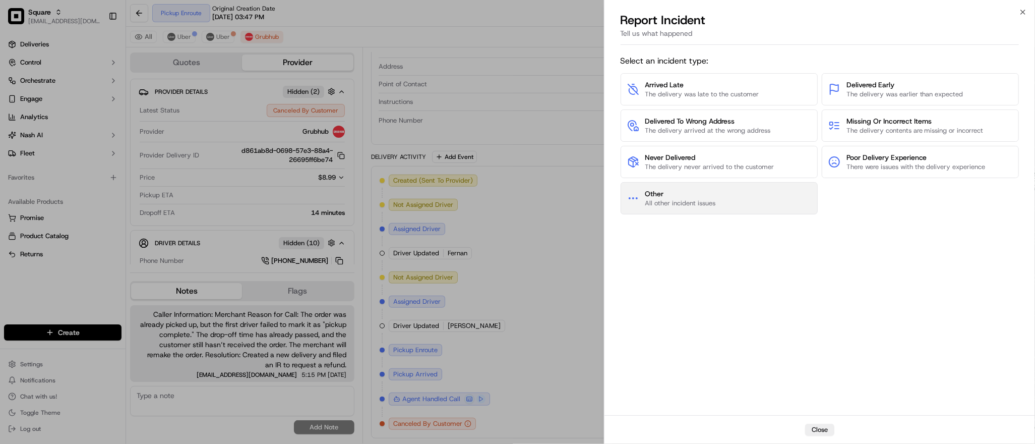
click at [721, 206] on button "Other All other incident issues" at bounding box center [719, 198] width 197 height 32
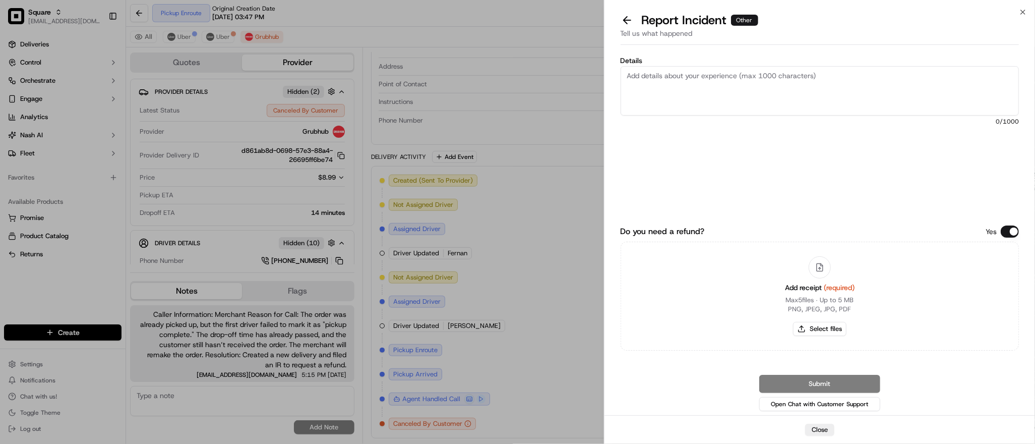
click at [1014, 232] on button "Do you need a refund?" at bounding box center [1010, 231] width 18 height 12
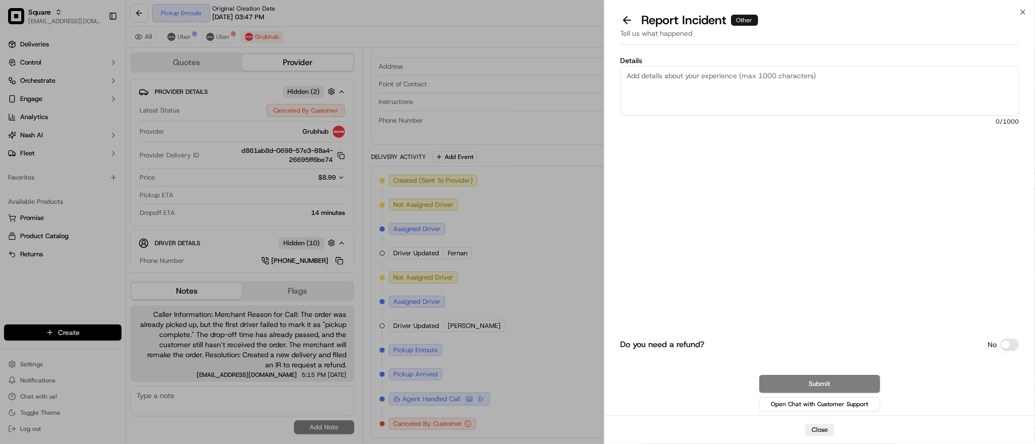
paste textarea "The order was already picked up, but the driver failed to mark it as "pickup co…"
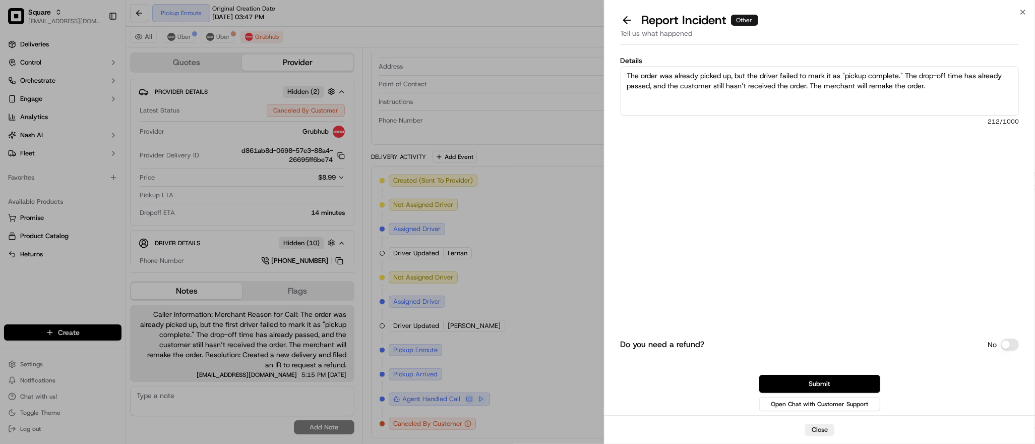
click at [759, 93] on textarea "The order was already picked up, but the driver failed to mark it as "pickup co…" at bounding box center [820, 90] width 398 height 49
drag, startPoint x: 856, startPoint y: 86, endPoint x: 810, endPoint y: 84, distance: 45.9
click at [810, 84] on textarea "The order was already picked up, but the driver failed to mark it as "pickup co…" at bounding box center [820, 90] width 398 height 49
click at [910, 89] on textarea "The order was already picked up, but the driver failed to mark it as "pickup co…" at bounding box center [820, 90] width 398 height 49
type textarea "The order was already picked up, but the driver failed to mark it as "pickup co…"
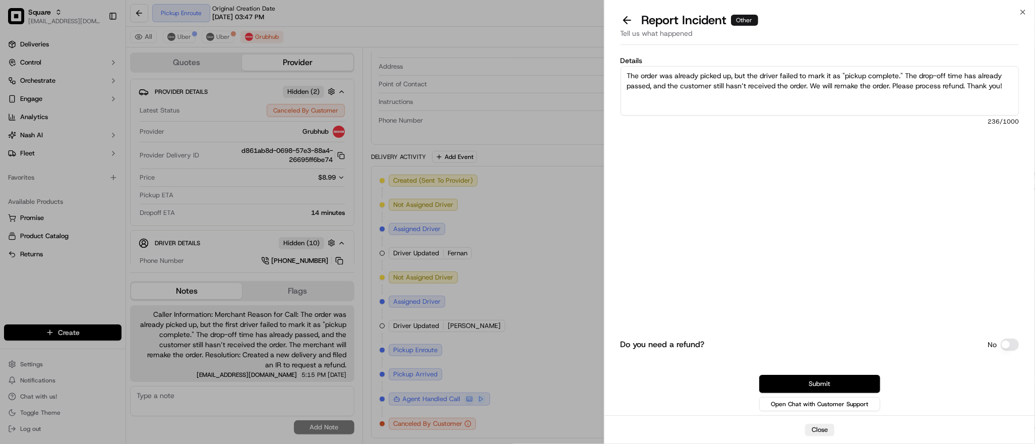
click at [827, 384] on button "Submit" at bounding box center [819, 384] width 121 height 18
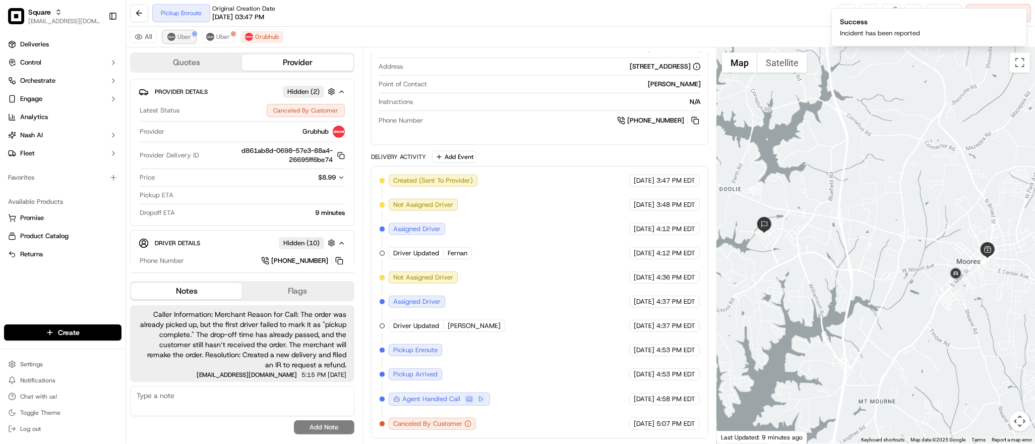
click at [189, 38] on span "Uber" at bounding box center [184, 37] width 14 height 8
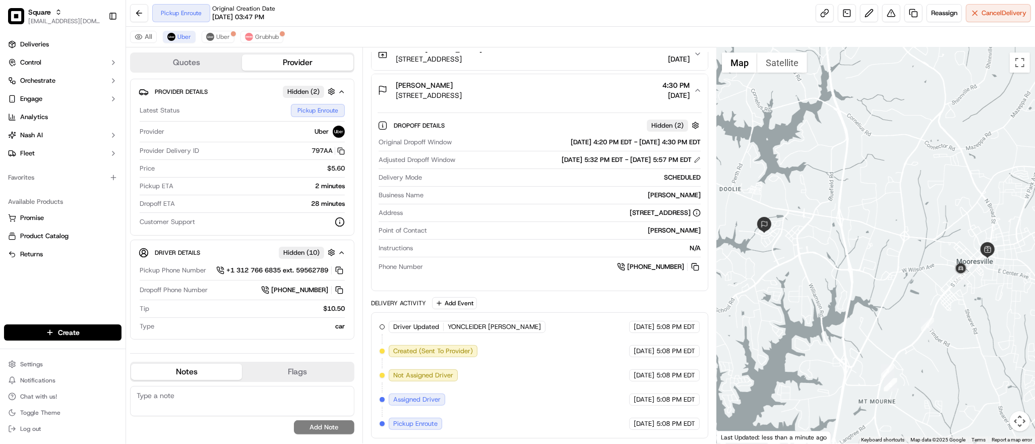
click at [843, 157] on div at bounding box center [876, 245] width 318 height 396
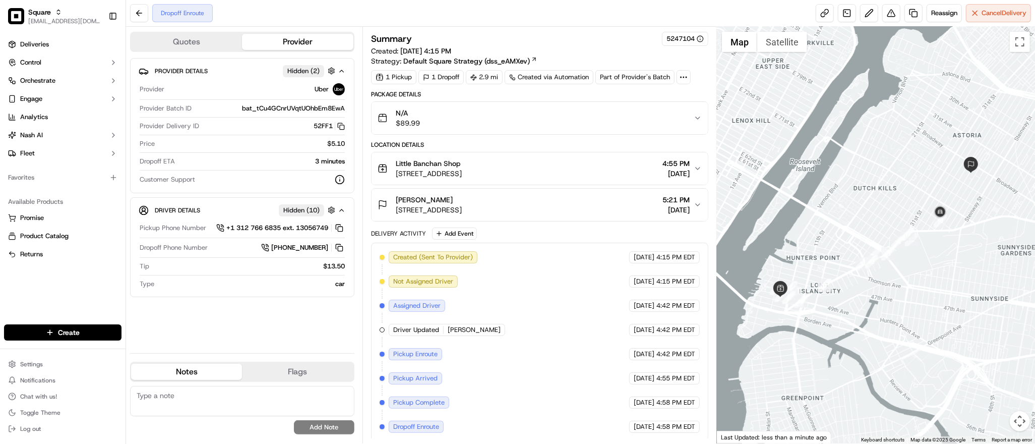
scroll to position [4, 0]
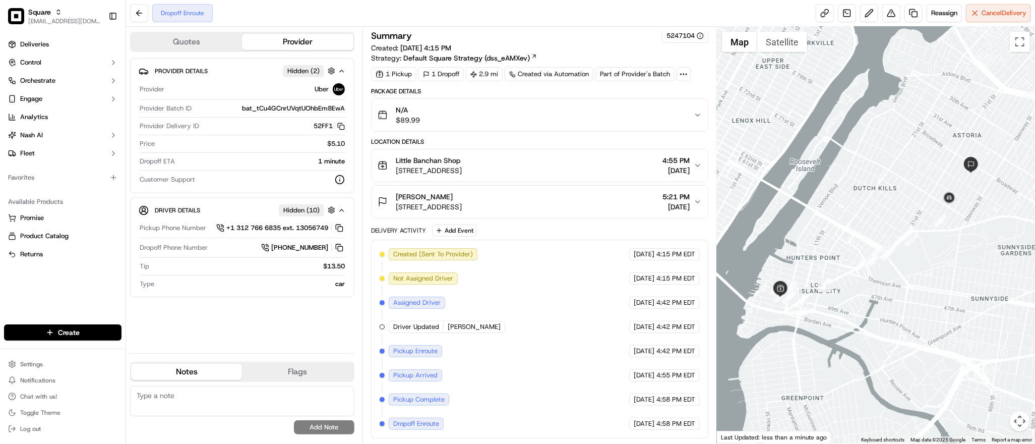
click at [932, 335] on div at bounding box center [876, 235] width 318 height 416
click at [859, 150] on div at bounding box center [876, 235] width 318 height 416
click at [870, 145] on div at bounding box center [876, 235] width 318 height 416
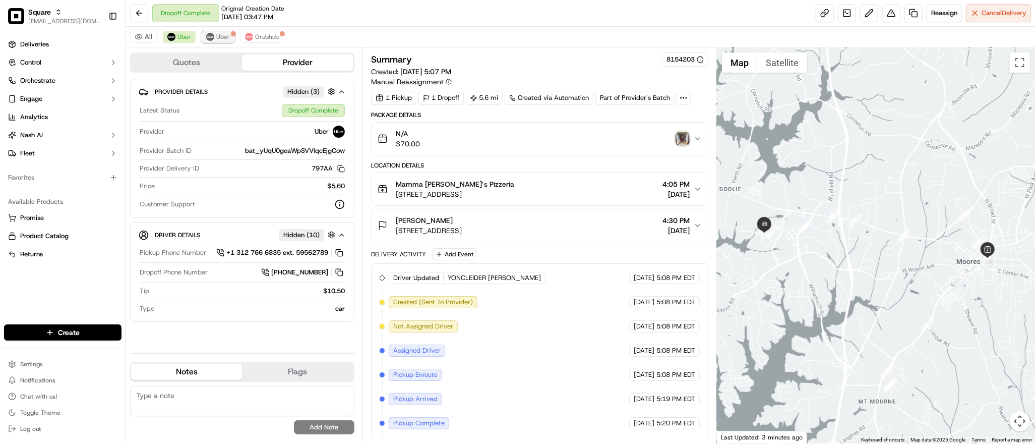
click at [224, 43] on button "Uber" at bounding box center [218, 37] width 33 height 12
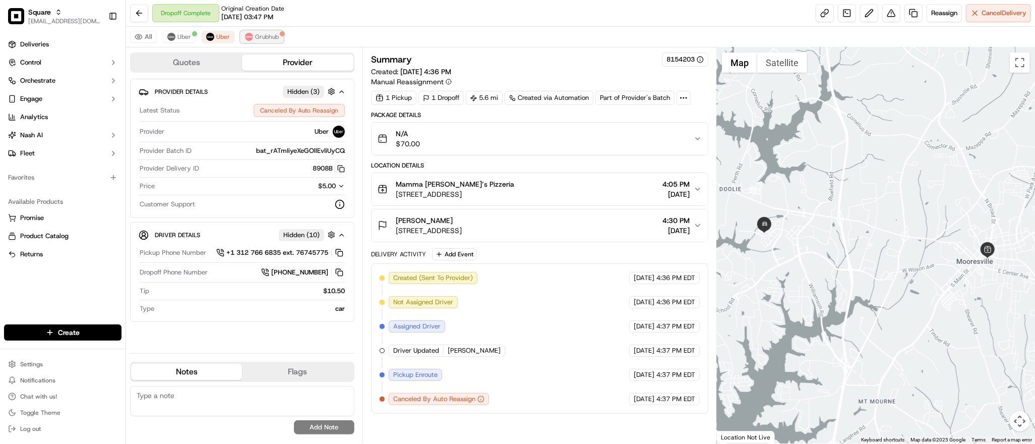
click at [257, 38] on span "Grubhub" at bounding box center [267, 37] width 24 height 8
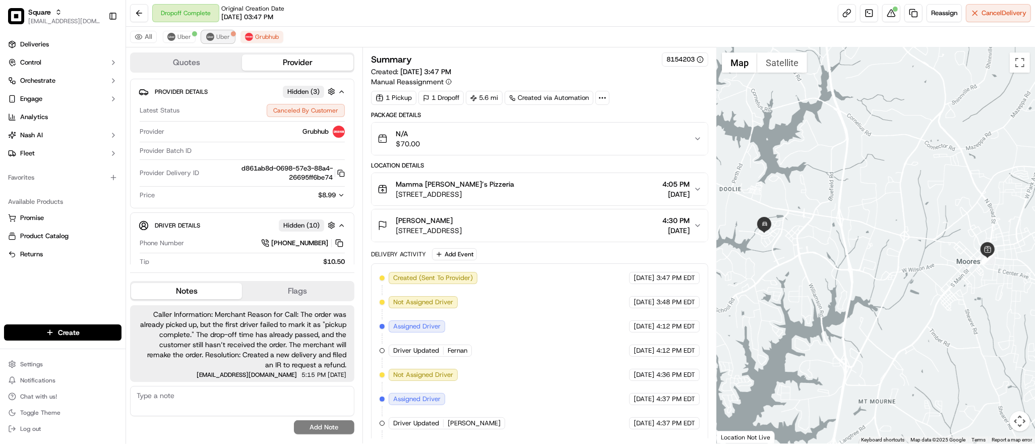
click at [219, 33] on span "Uber" at bounding box center [223, 37] width 14 height 8
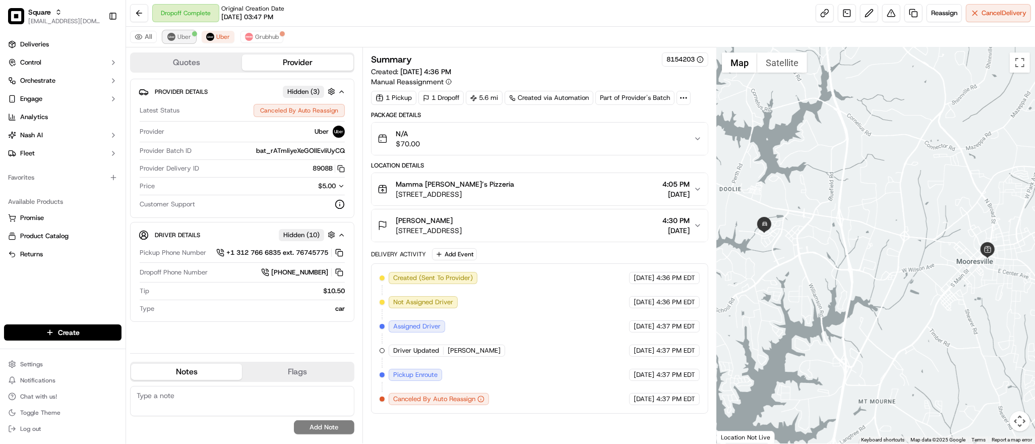
click at [177, 37] on span "Uber" at bounding box center [184, 37] width 14 height 8
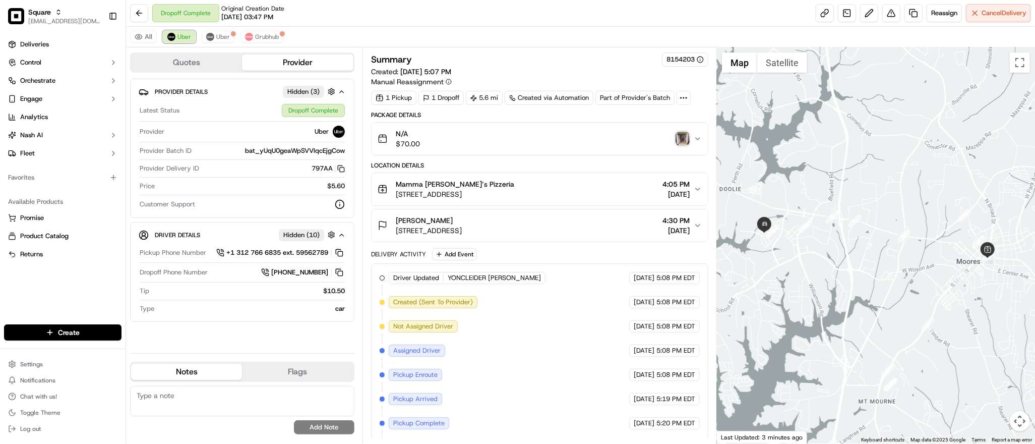
scroll to position [73, 0]
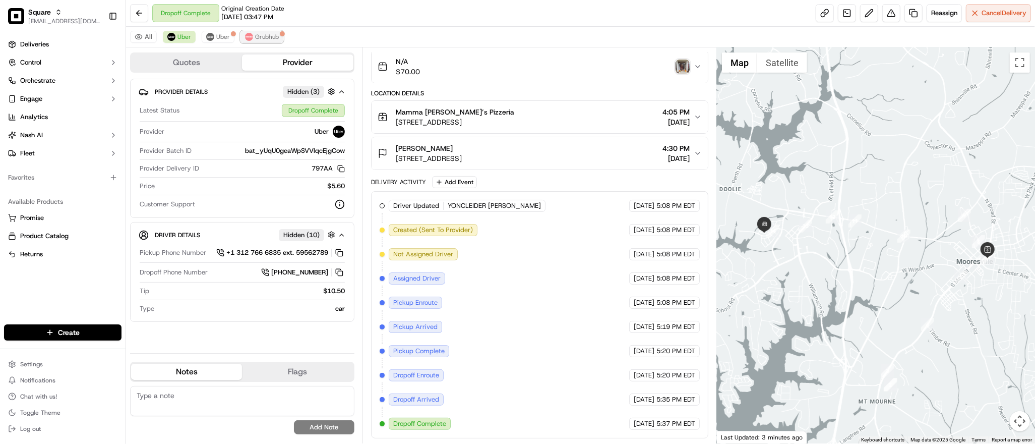
click at [264, 37] on span "Grubhub" at bounding box center [267, 37] width 24 height 8
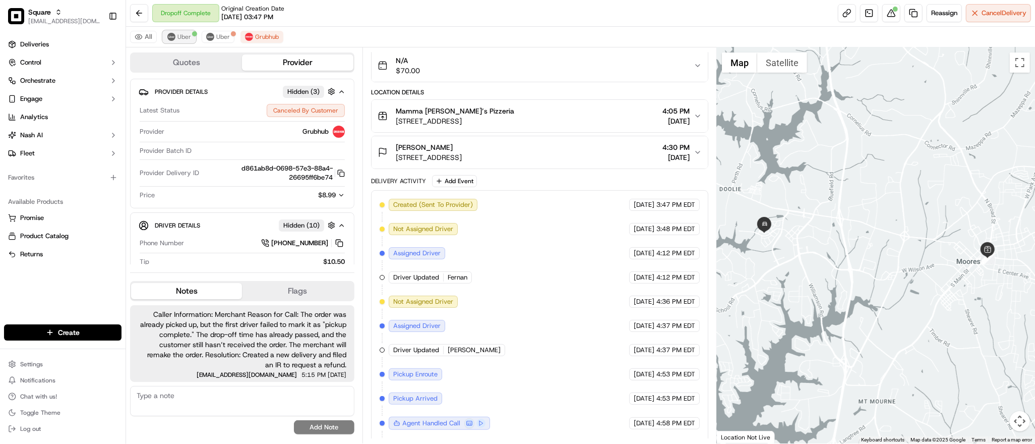
click at [181, 41] on button "Uber" at bounding box center [179, 37] width 33 height 12
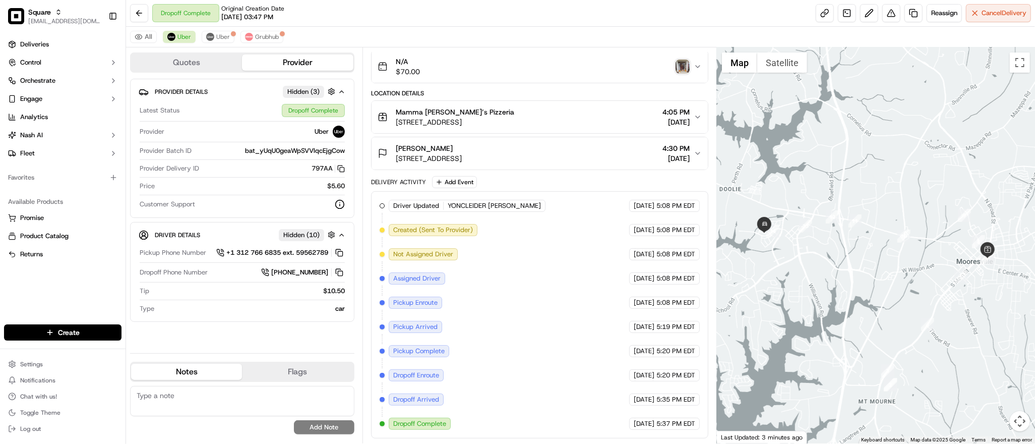
click at [685, 69] on img "button" at bounding box center [682, 66] width 14 height 14
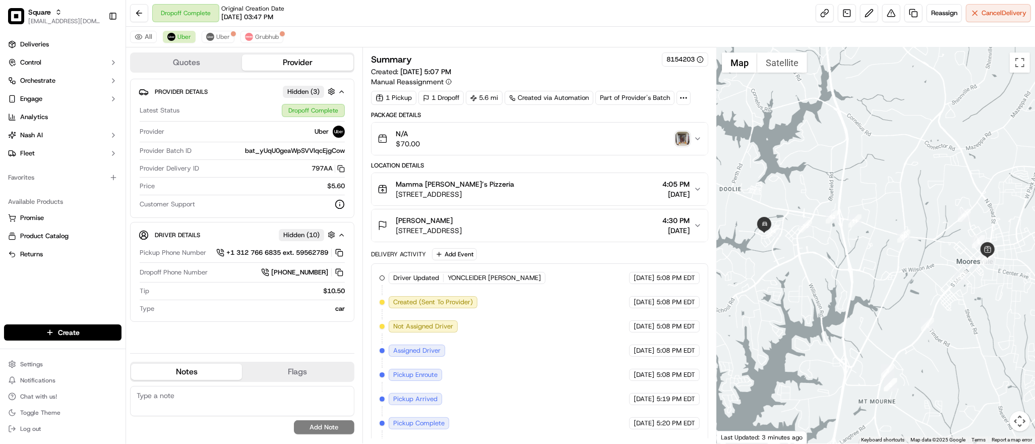
click at [605, 126] on button "N/A $70.00" at bounding box center [540, 138] width 336 height 32
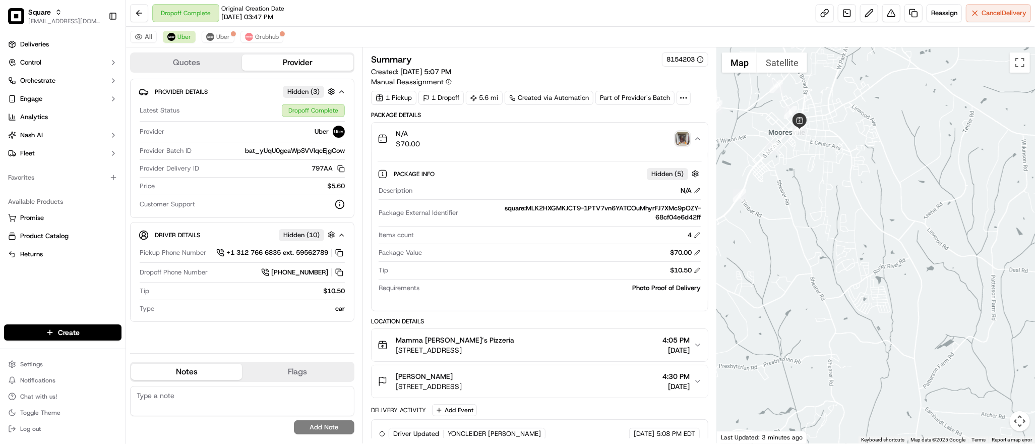
drag, startPoint x: 884, startPoint y: 275, endPoint x: 688, endPoint y: 141, distance: 237.5
click at [688, 141] on div "Quotes Provider Provider Details Hidden ( 3 ) Latest Status Dropoff Complete Pr…" at bounding box center [580, 245] width 909 height 396
click at [688, 141] on img "button" at bounding box center [682, 139] width 14 height 14
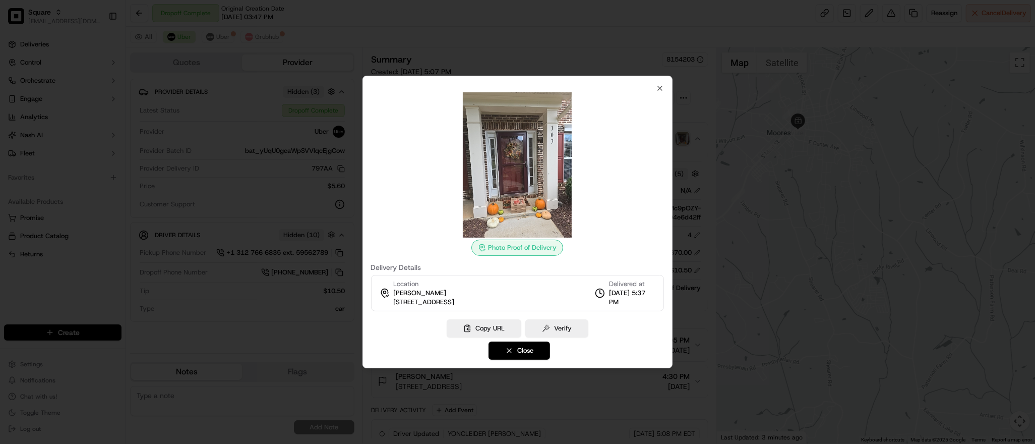
click at [525, 174] on img at bounding box center [517, 164] width 145 height 145
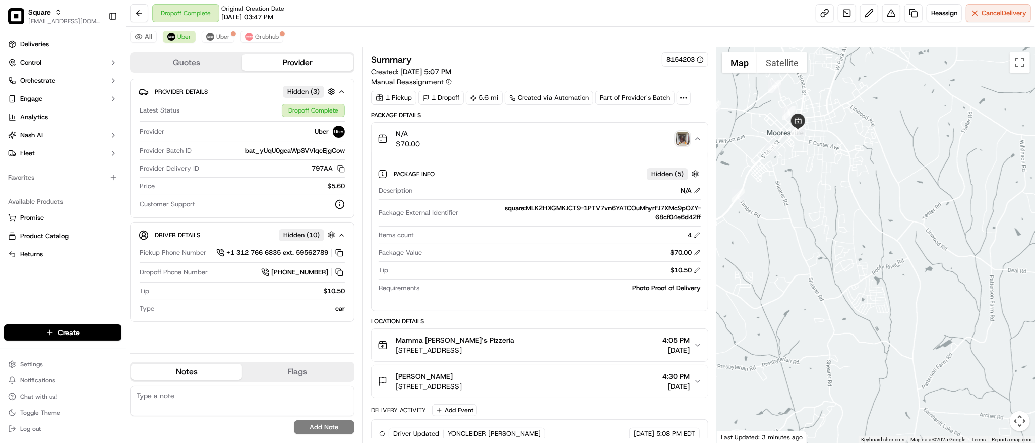
click at [681, 146] on div "N/A $70.00" at bounding box center [536, 139] width 316 height 20
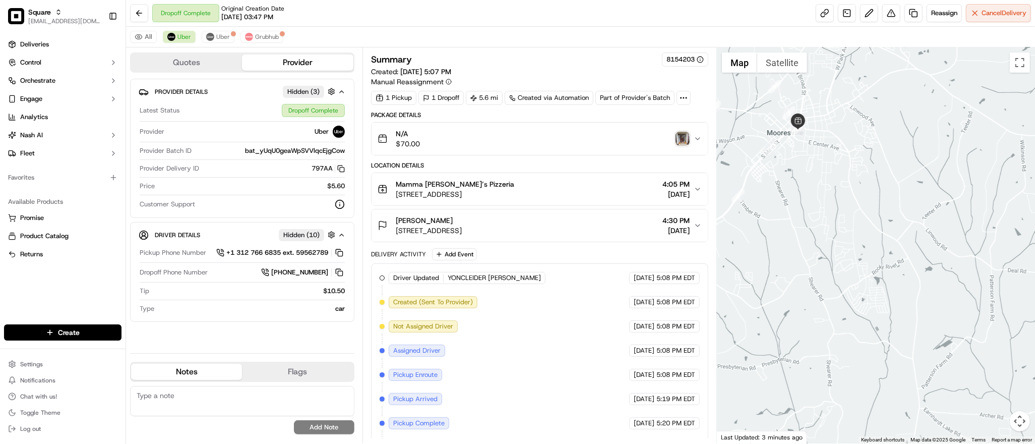
click at [514, 197] on span "[STREET_ADDRESS]" at bounding box center [455, 194] width 118 height 10
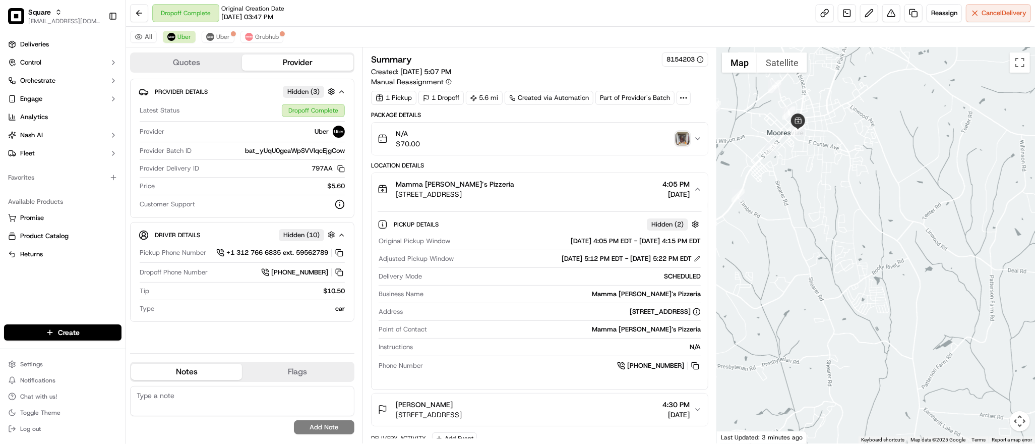
click at [514, 197] on span "[STREET_ADDRESS]" at bounding box center [455, 194] width 118 height 10
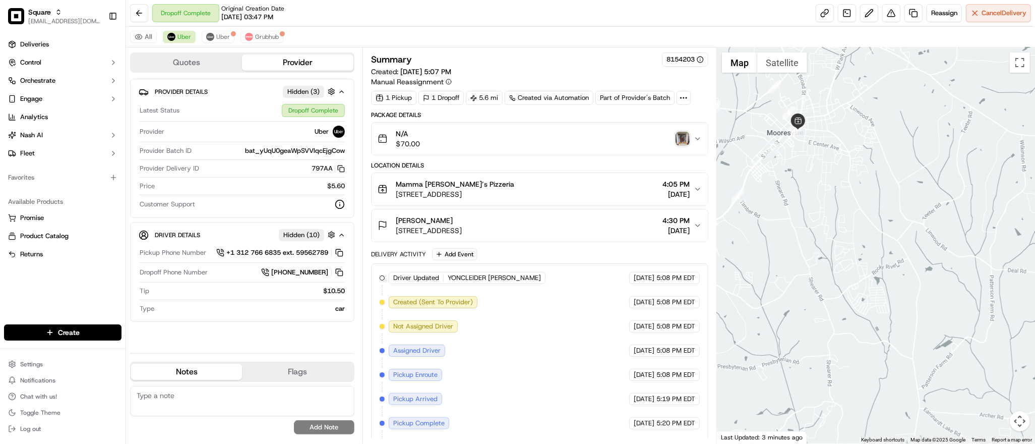
click at [575, 233] on div "Seth Pennington 103 Runningdeer Dr, Mooresville, NC 28117, USA 4:30 PM 09/20/20…" at bounding box center [536, 225] width 316 height 20
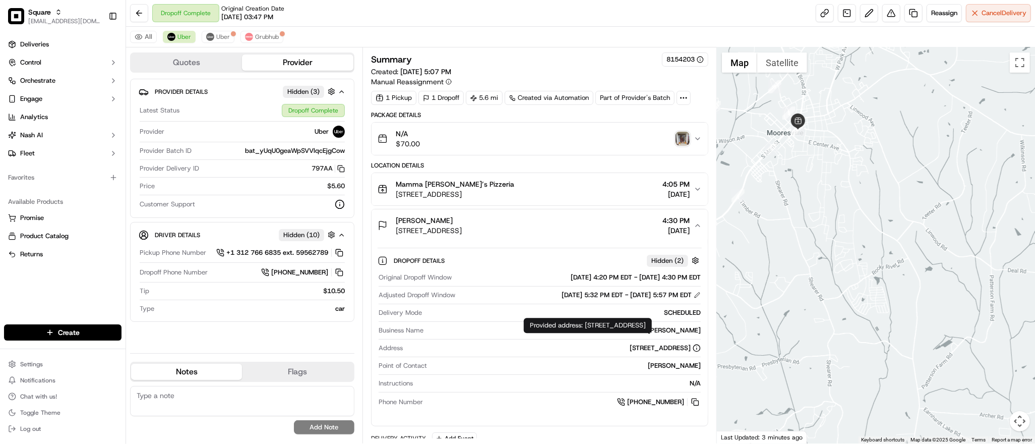
click at [630, 349] on div "[STREET_ADDRESS]" at bounding box center [665, 347] width 71 height 9
copy div "[STREET_ADDRESS]"
click at [216, 32] on button "Uber" at bounding box center [218, 37] width 33 height 12
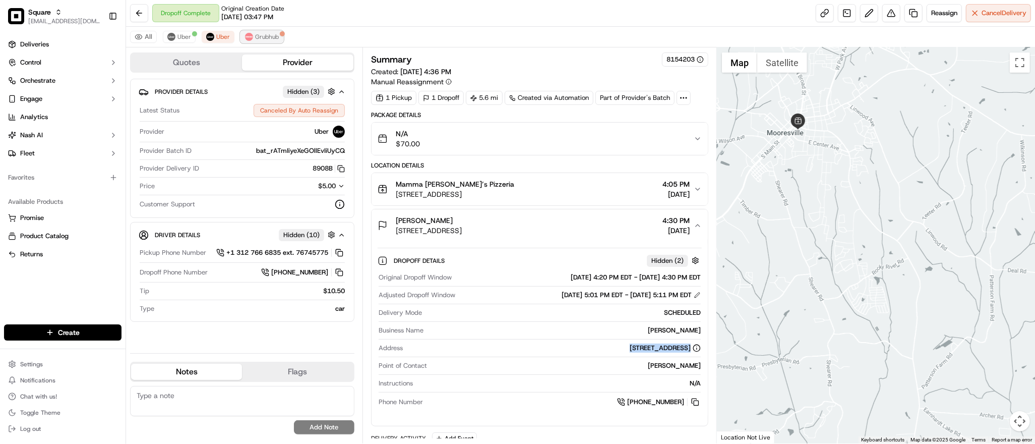
click at [273, 39] on span "Grubhub" at bounding box center [267, 37] width 24 height 8
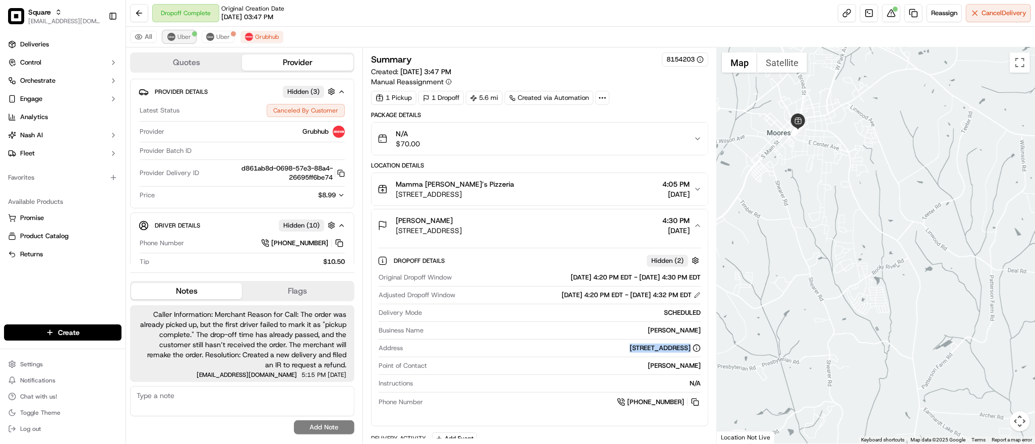
click at [179, 40] on span "Uber" at bounding box center [184, 37] width 14 height 8
